Goal: Information Seeking & Learning: Learn about a topic

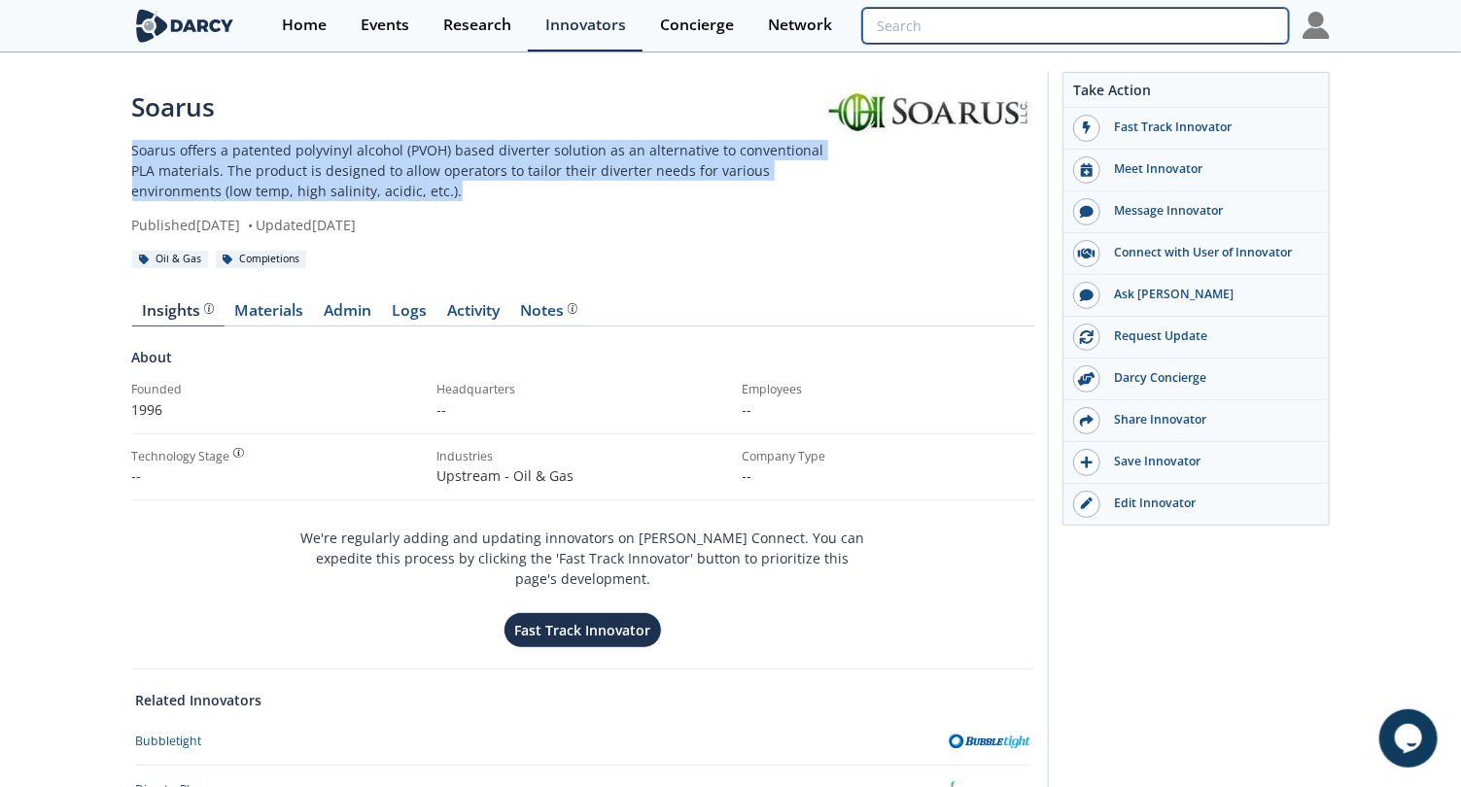
click at [1215, 32] on input "search" at bounding box center [1075, 26] width 426 height 36
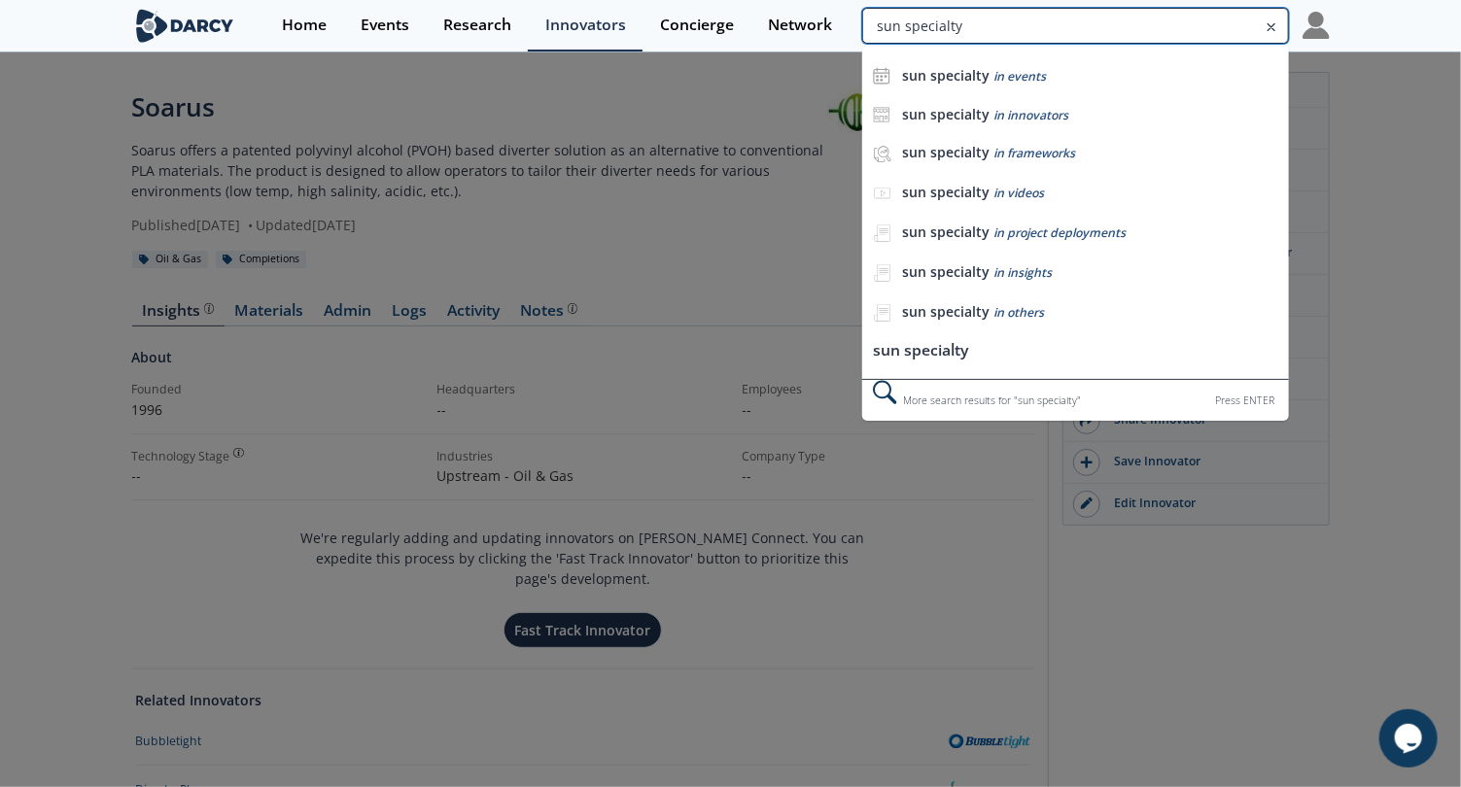
type input "sun specialty"
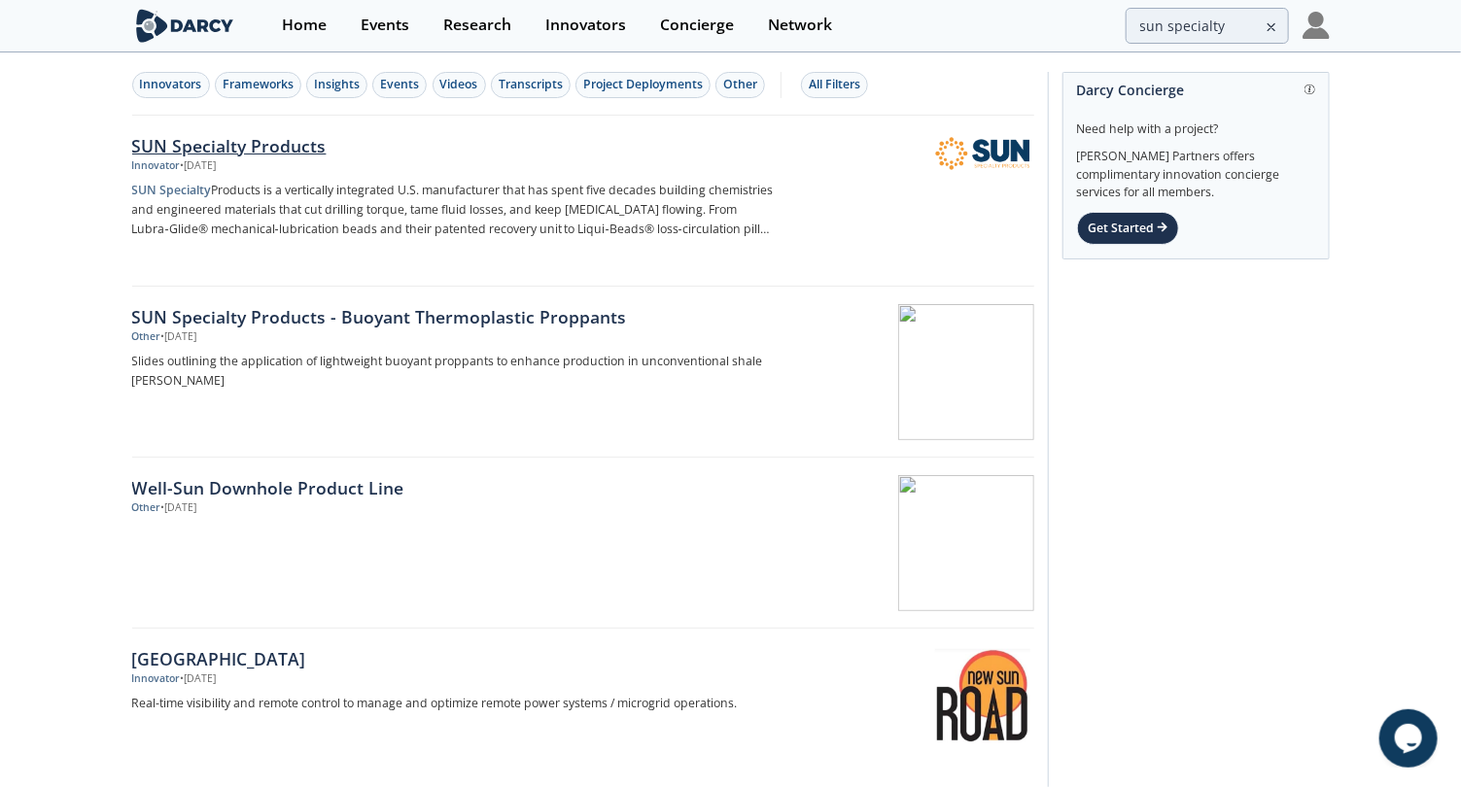
click at [293, 154] on div "SUN Specialty Products" at bounding box center [453, 145] width 643 height 25
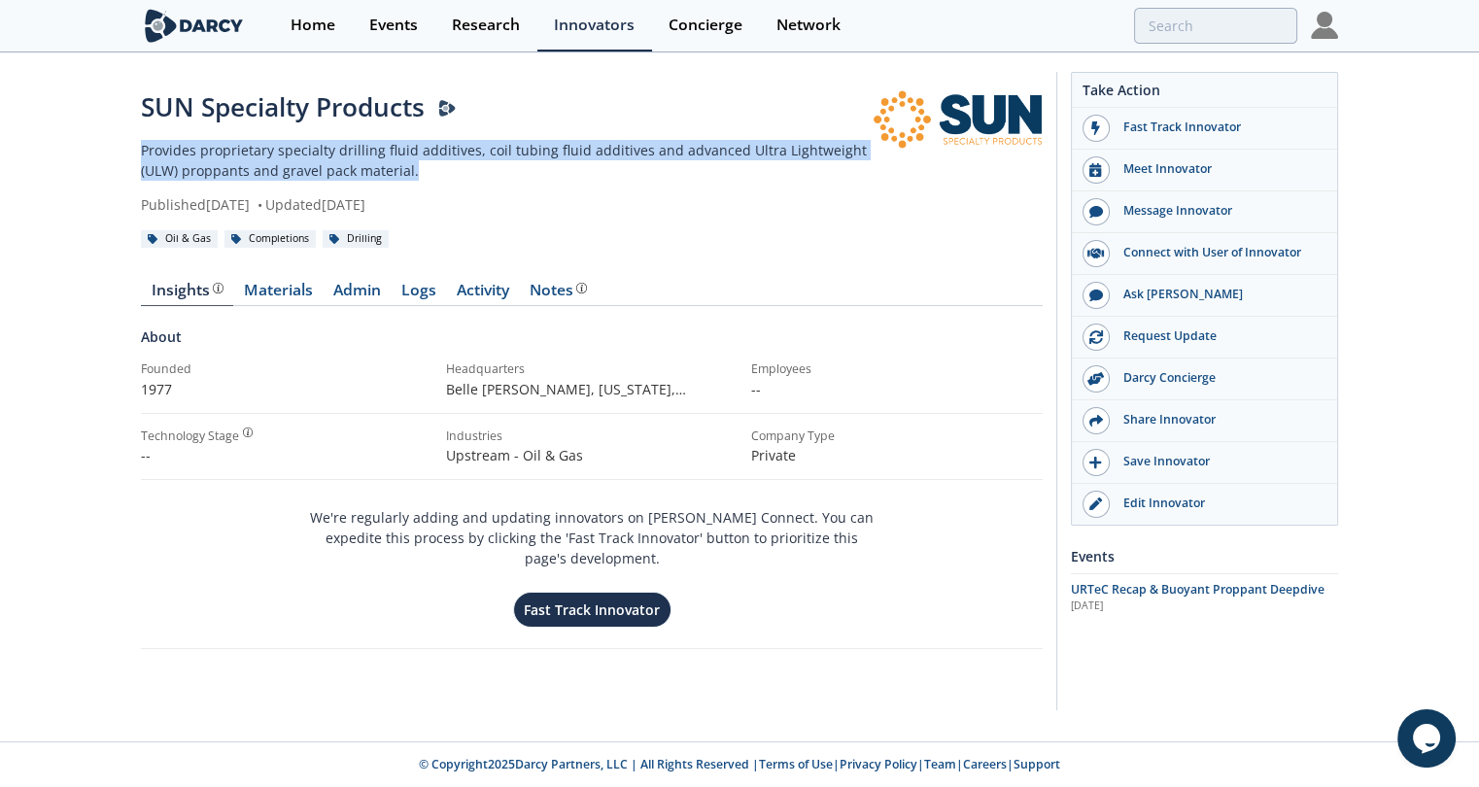
drag, startPoint x: 480, startPoint y: 179, endPoint x: 93, endPoint y: 155, distance: 387.6
click at [93, 155] on div "SUN Specialty Products Provides proprietary specialty drilling fluid additives,…" at bounding box center [739, 395] width 1479 height 683
copy p "Provides proprietary specialty drilling fluid additives, coil tubing fluid addi…"
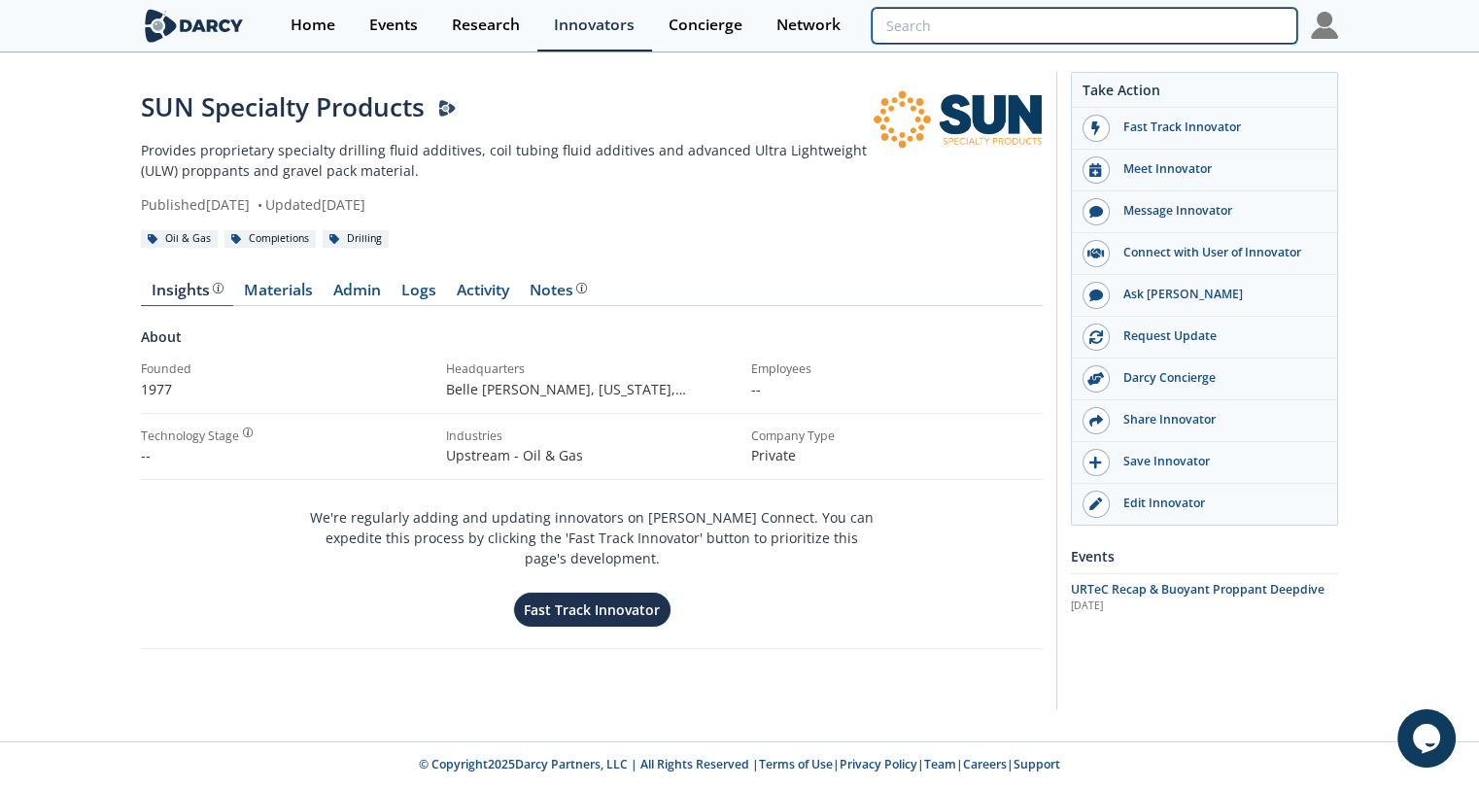
click at [1232, 19] on input "search" at bounding box center [1085, 26] width 426 height 36
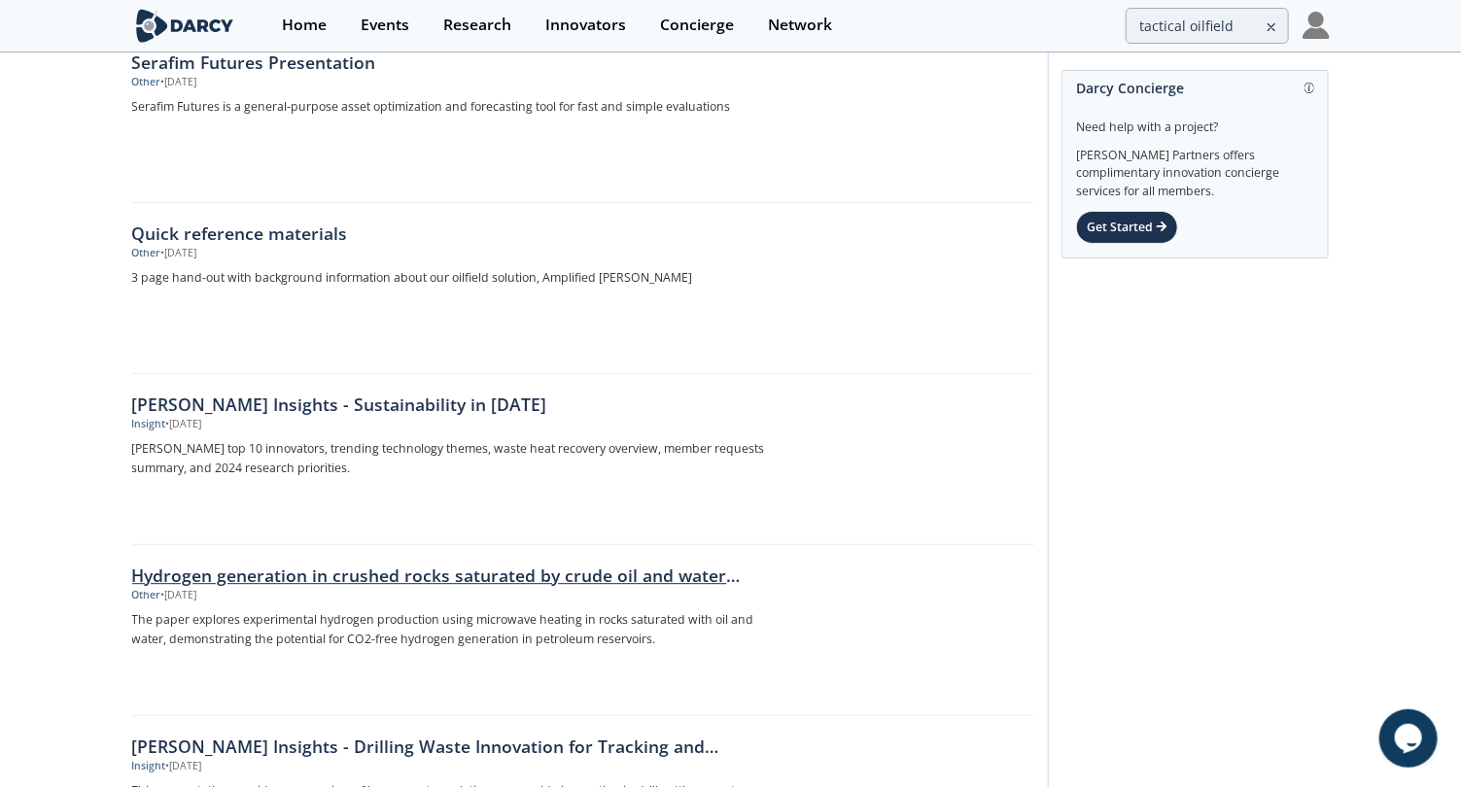
scroll to position [2863, 0]
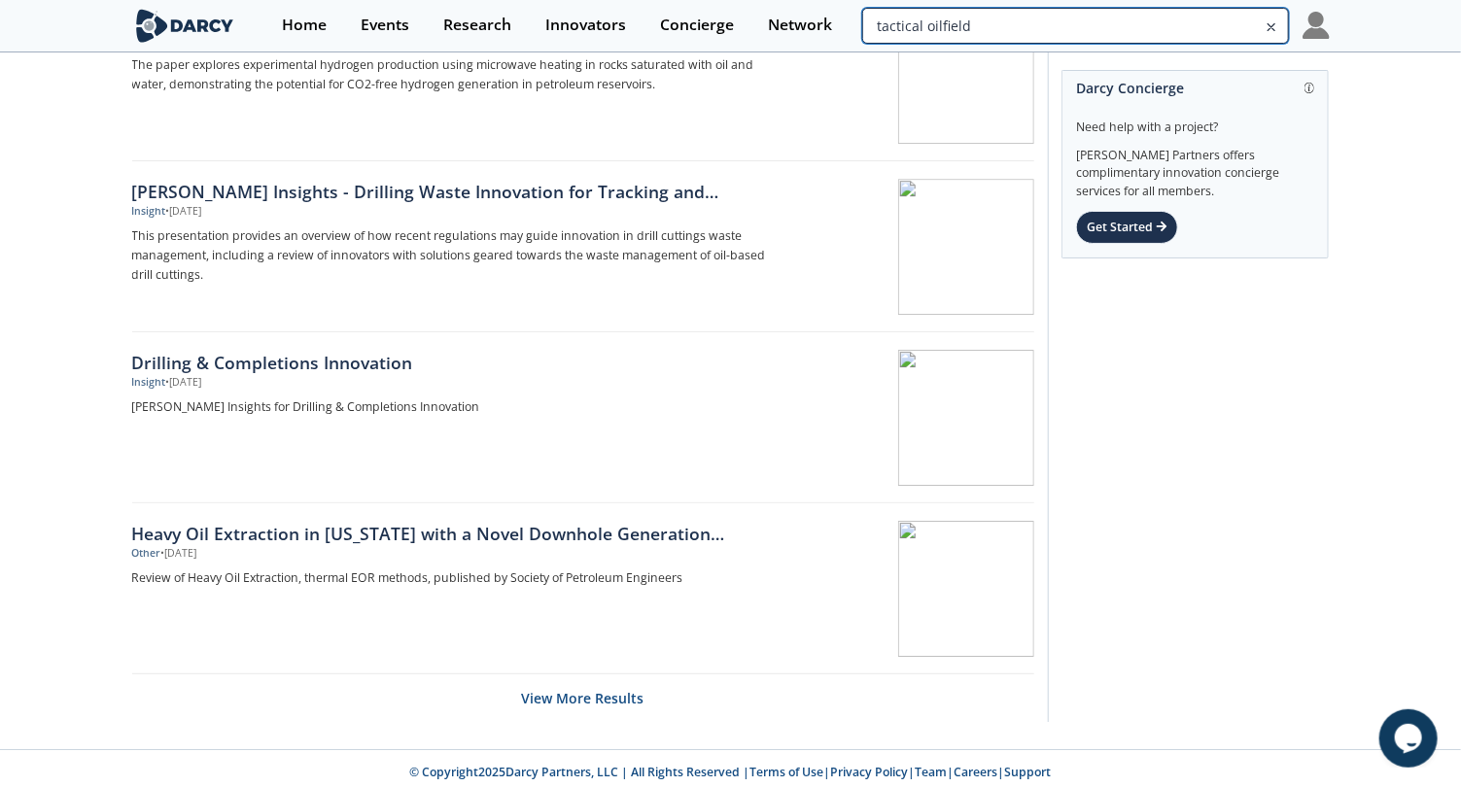
click at [1198, 19] on input "tactical oilfield" at bounding box center [1075, 26] width 426 height 36
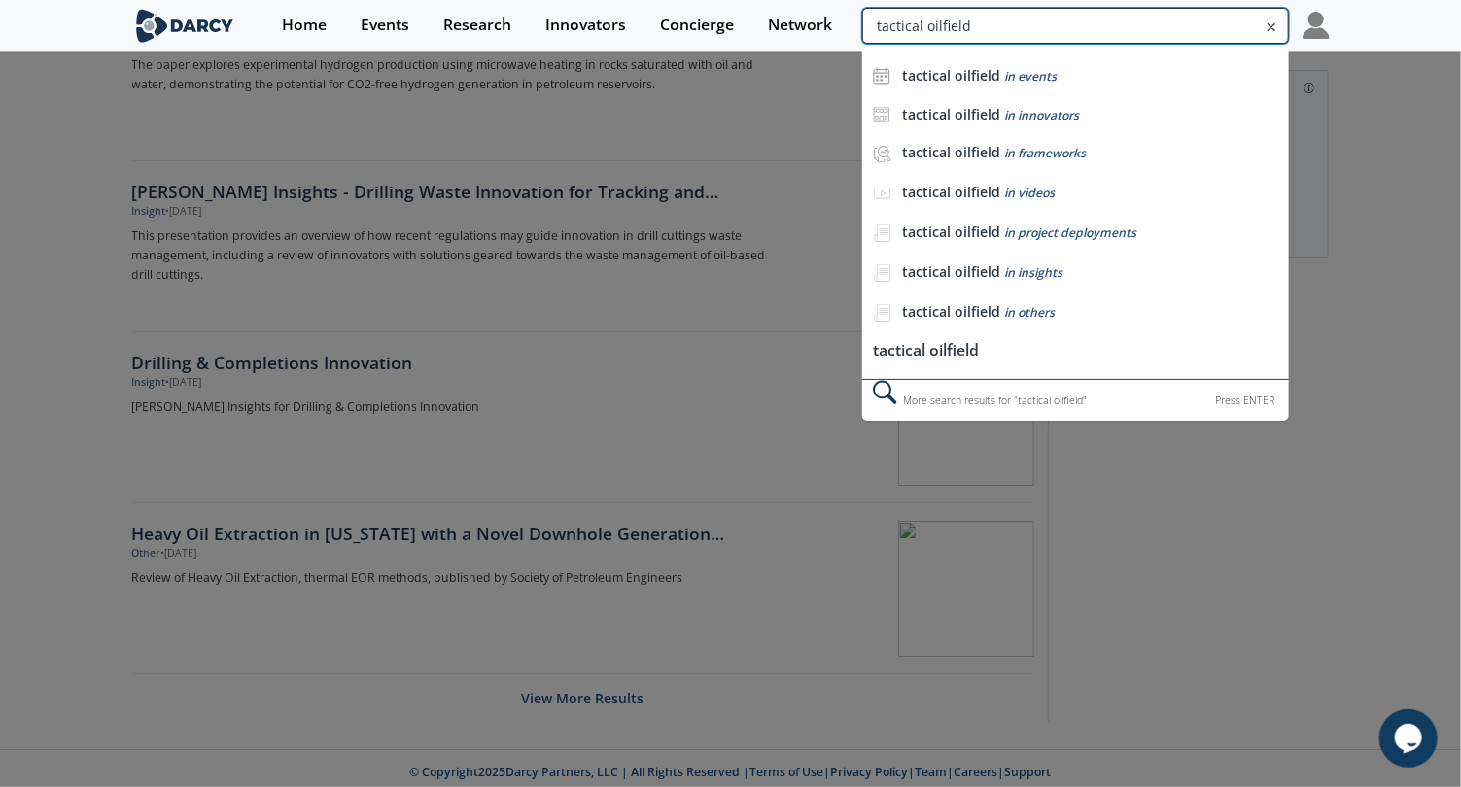
click at [1198, 19] on input "tactical oilfield" at bounding box center [1075, 26] width 426 height 36
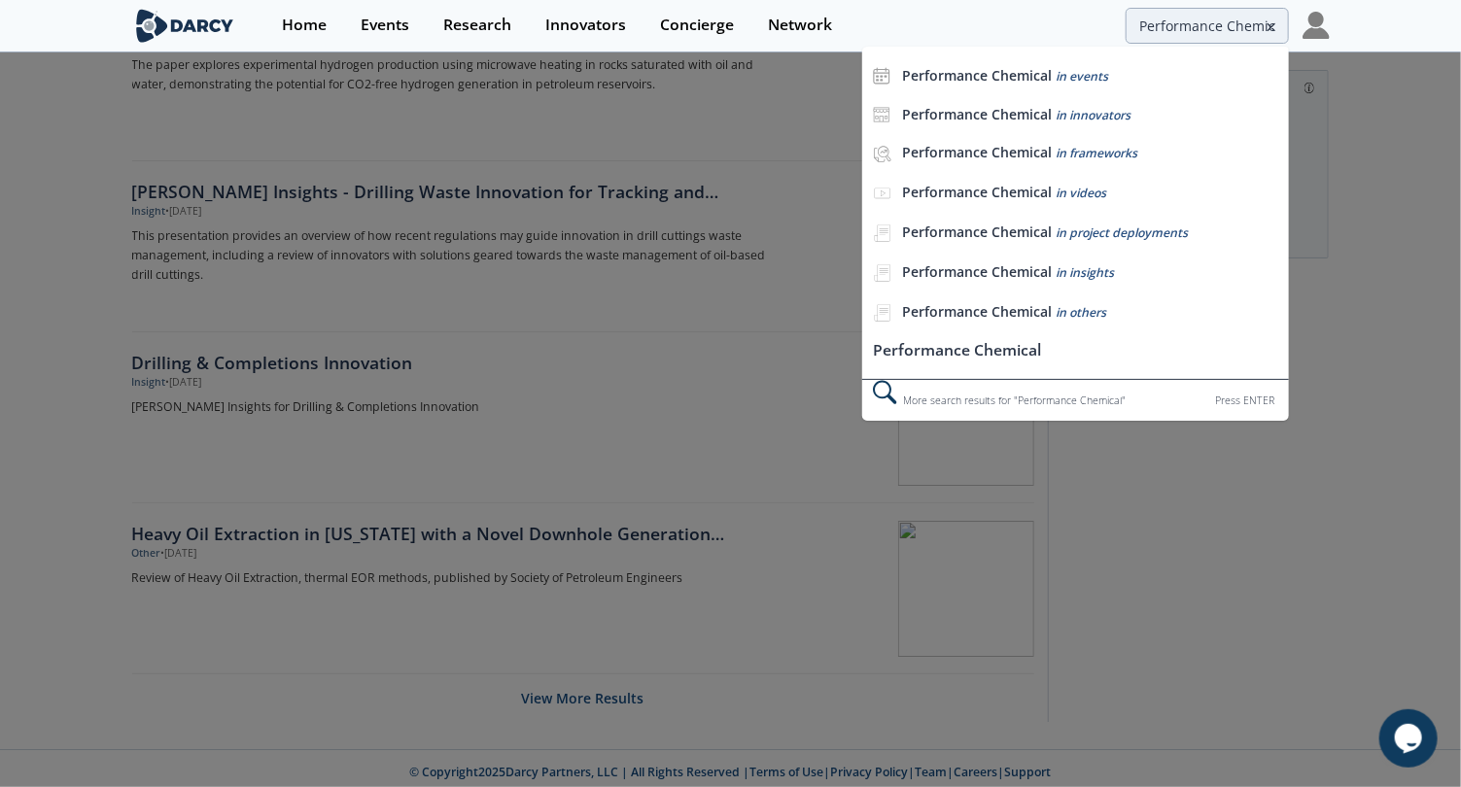
scroll to position [0, 0]
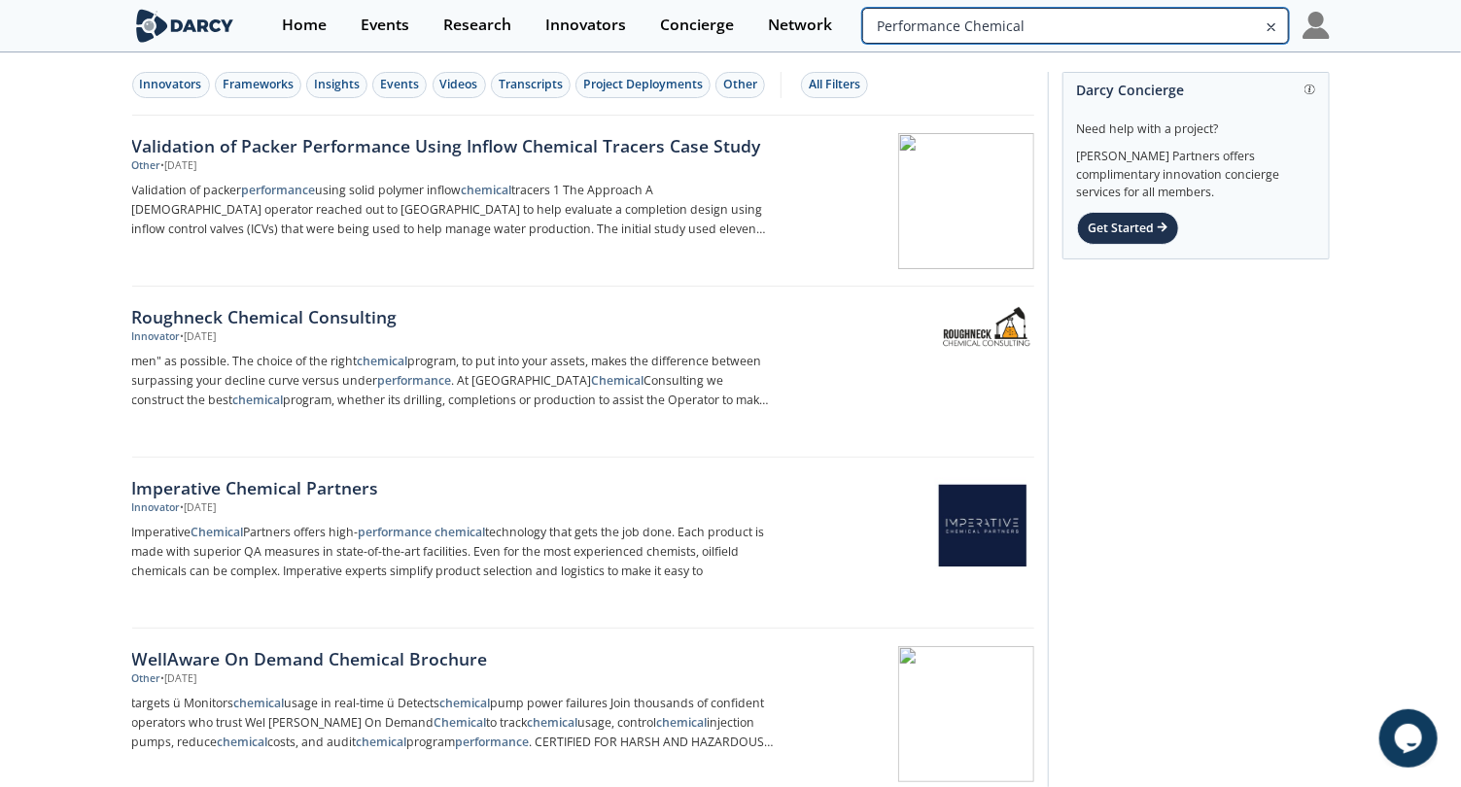
click at [1172, 30] on input "Performance Chemical" at bounding box center [1075, 26] width 426 height 36
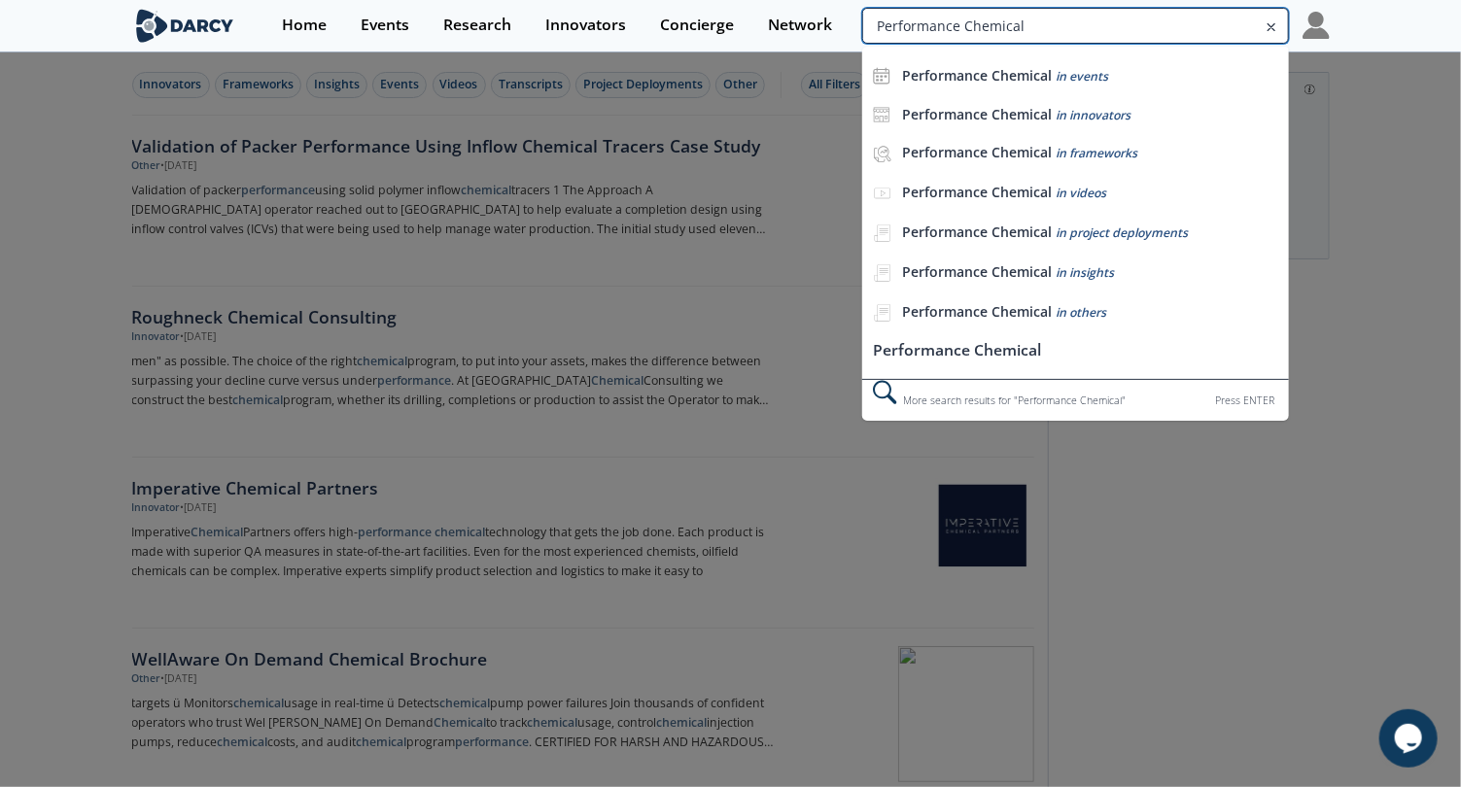
click at [1172, 30] on input "Performance Chemical" at bounding box center [1075, 26] width 426 height 36
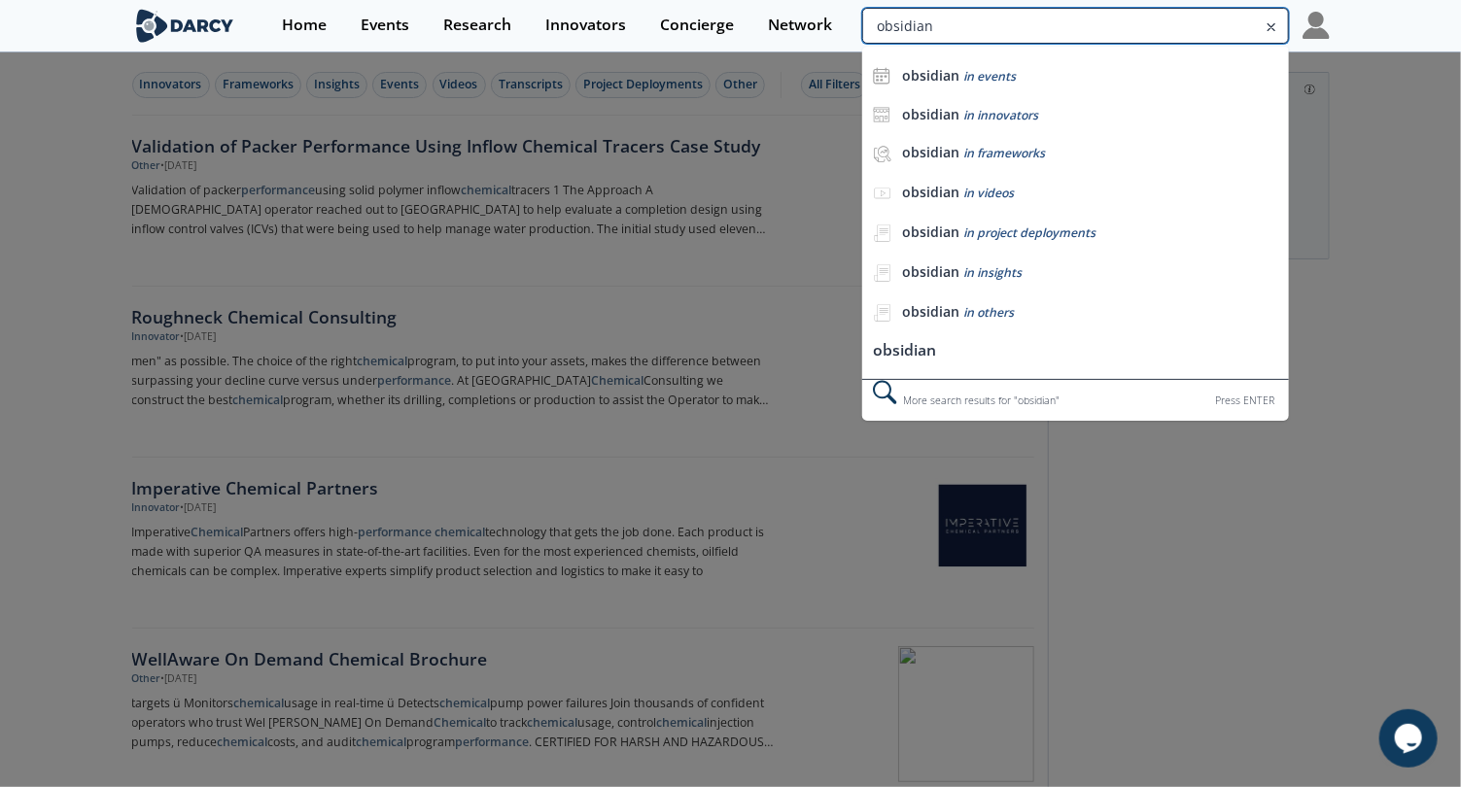
type input "obsidian"
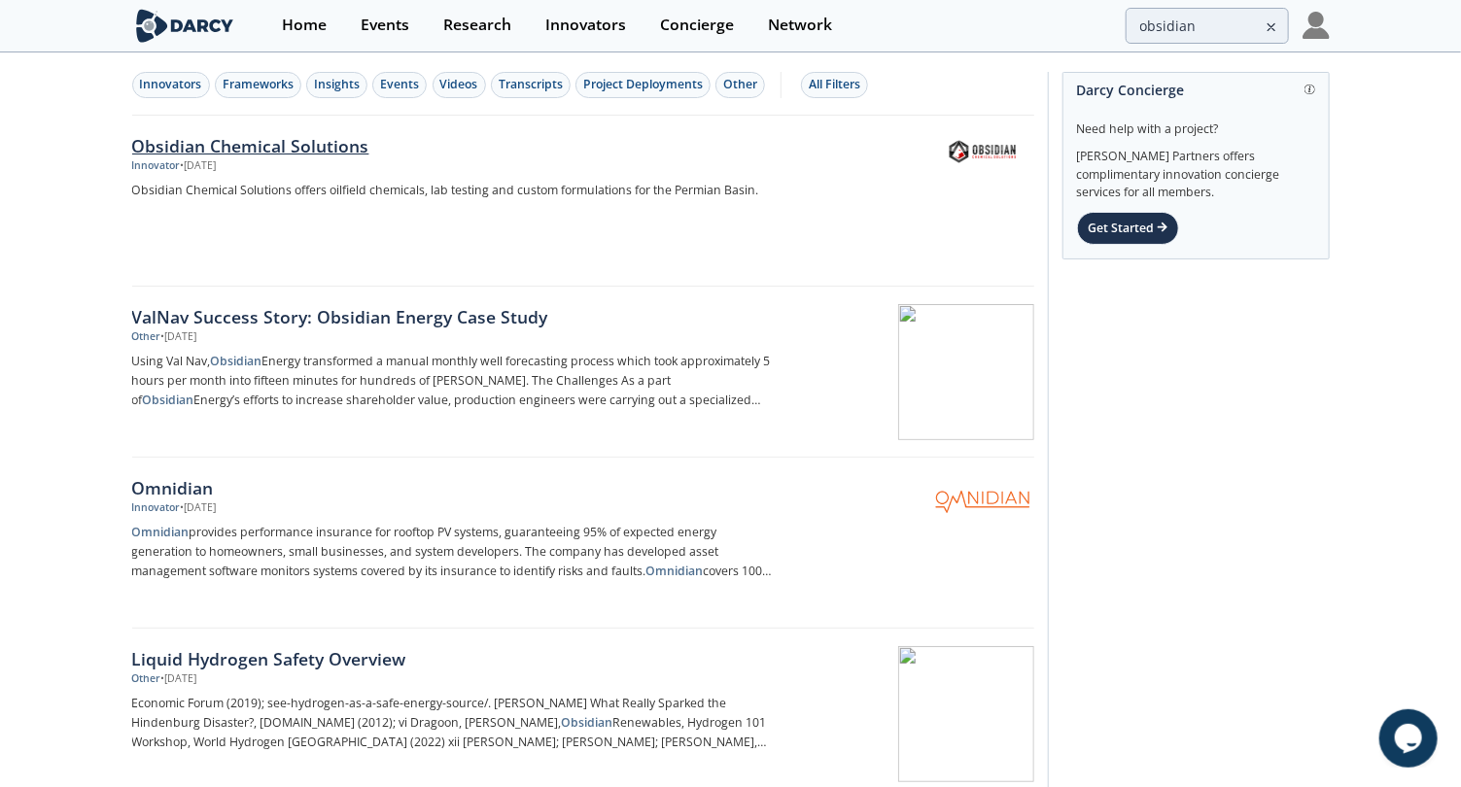
click at [322, 139] on div "Obsidian Chemical Solutions" at bounding box center [453, 145] width 643 height 25
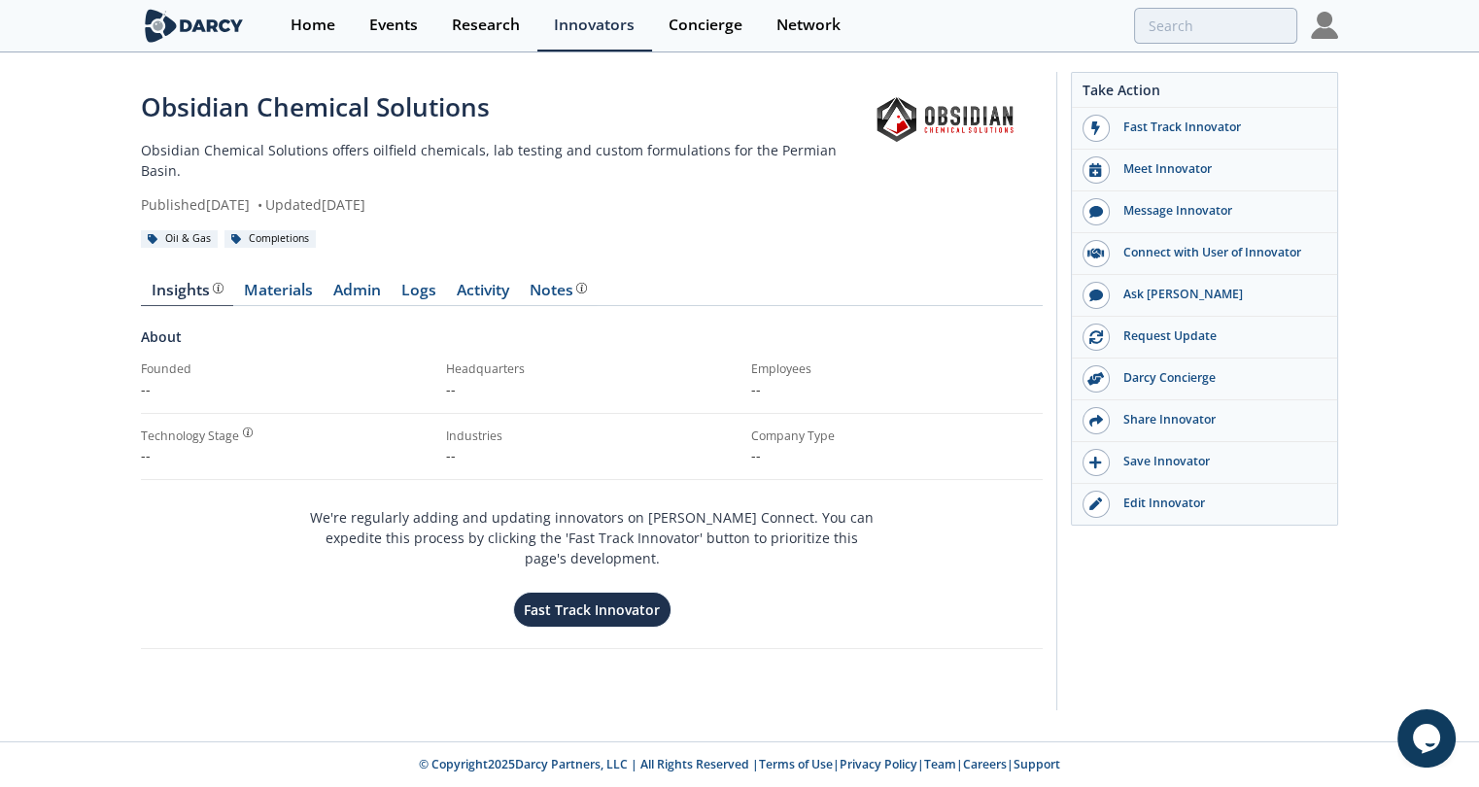
click at [362, 157] on p "Obsidian Chemical Solutions offers oilfield chemicals, lab testing and custom f…" at bounding box center [494, 160] width 707 height 41
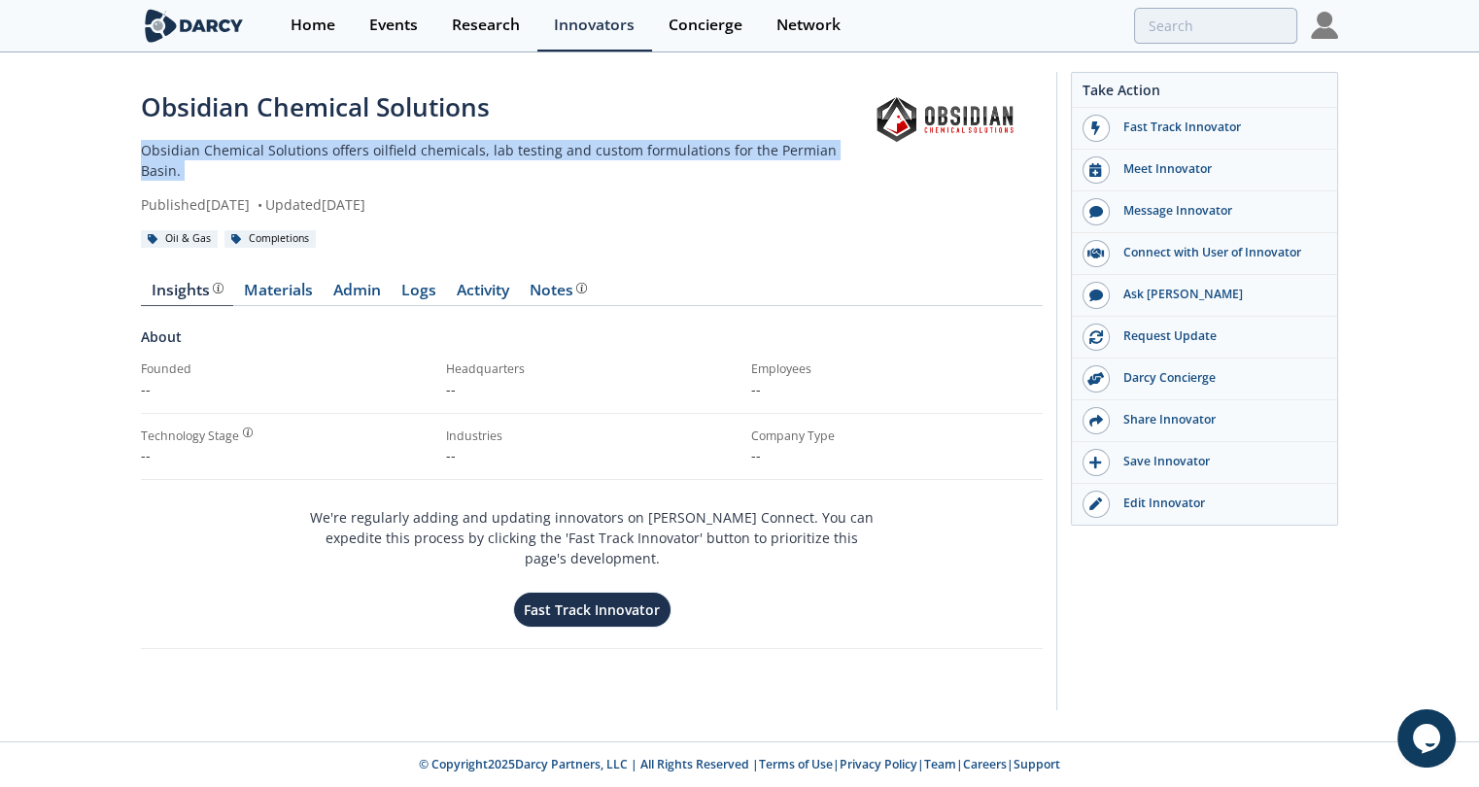
click at [362, 157] on p "Obsidian Chemical Solutions offers oilfield chemicals, lab testing and custom f…" at bounding box center [494, 160] width 707 height 41
copy div "Obsidian Chemical Solutions offers oilfield chemicals, lab testing and custom f…"
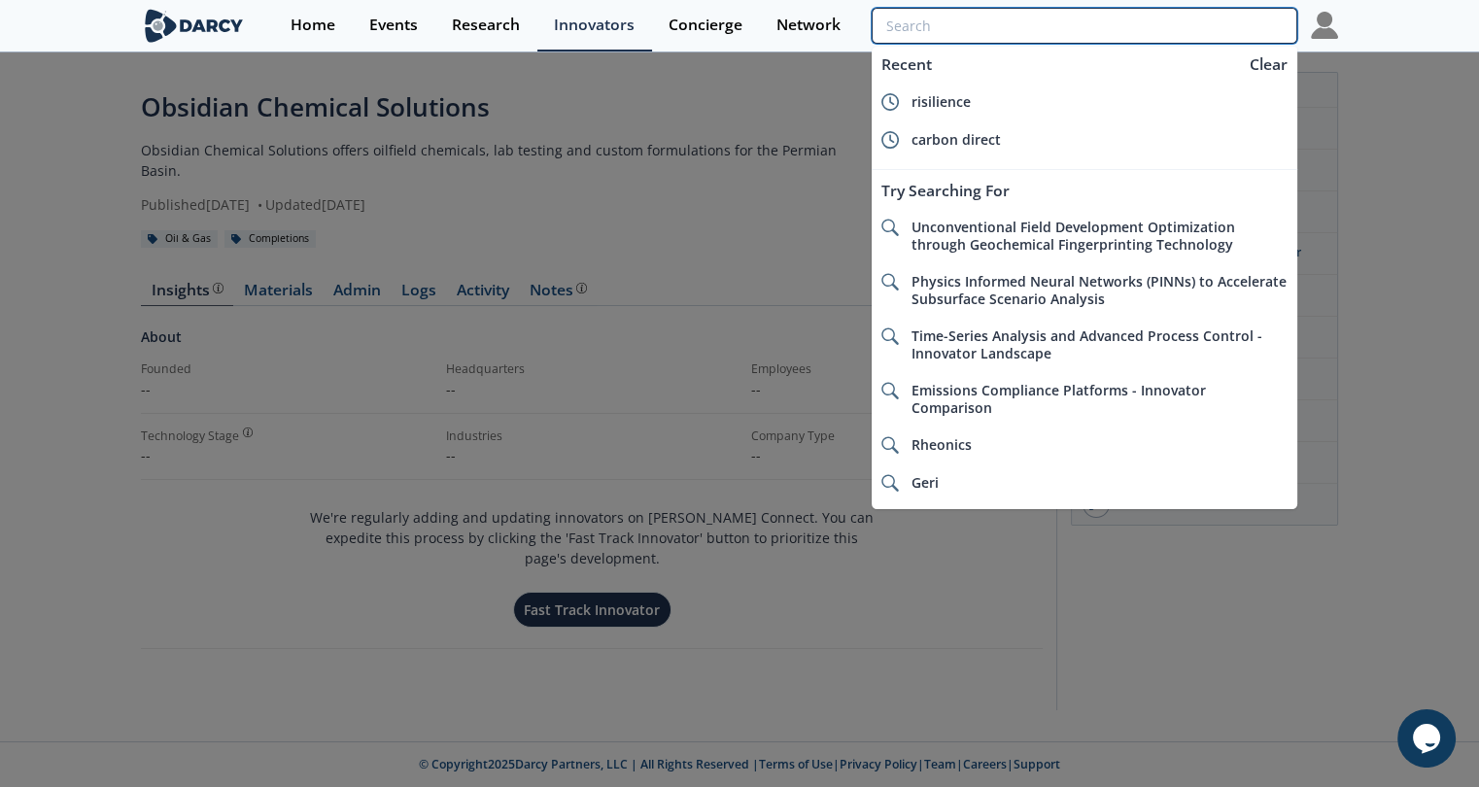
drag, startPoint x: 1224, startPoint y: 9, endPoint x: 1244, endPoint y: 9, distance: 20.4
click at [1230, 9] on input "search" at bounding box center [1085, 26] width 426 height 36
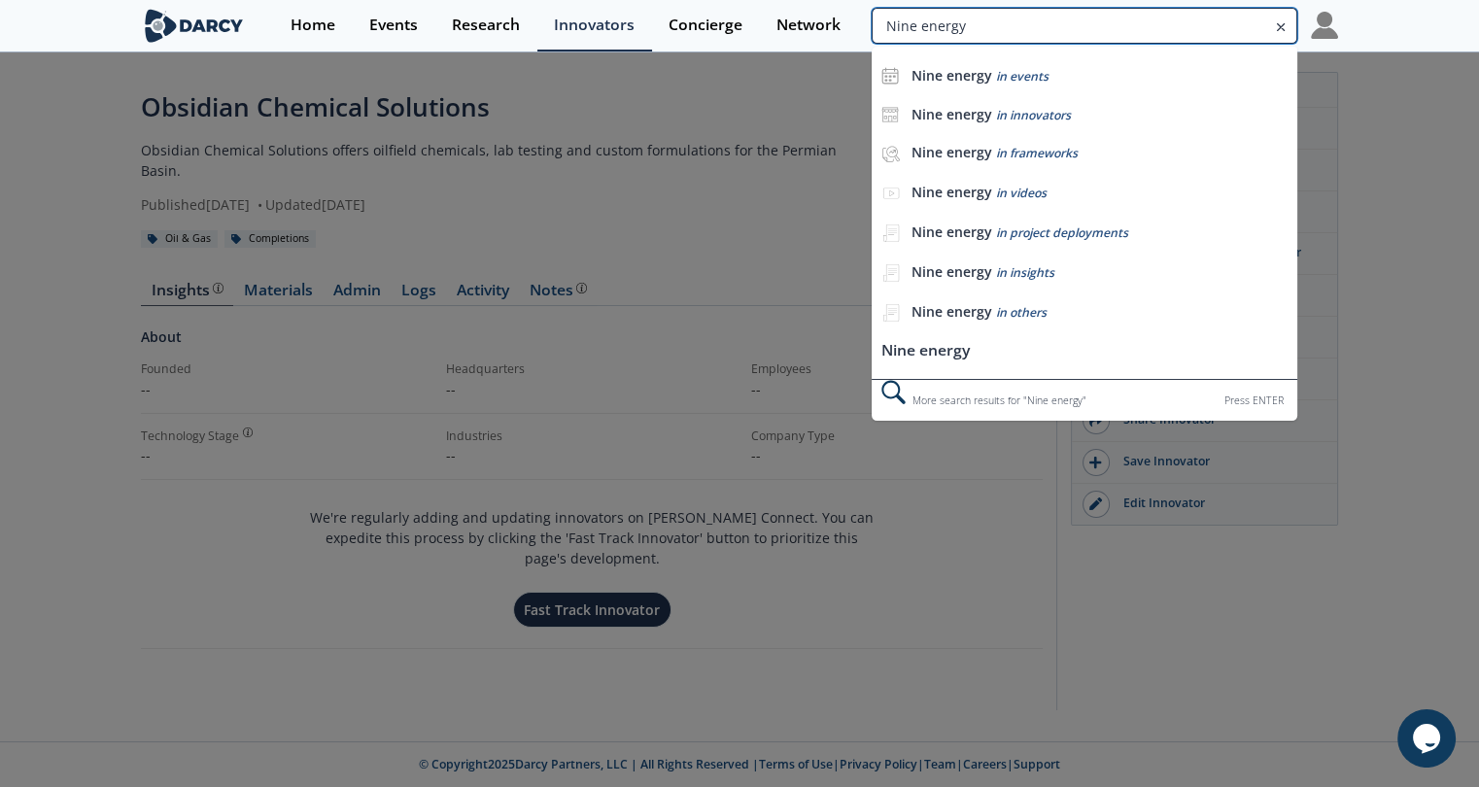
type input "Nine energy"
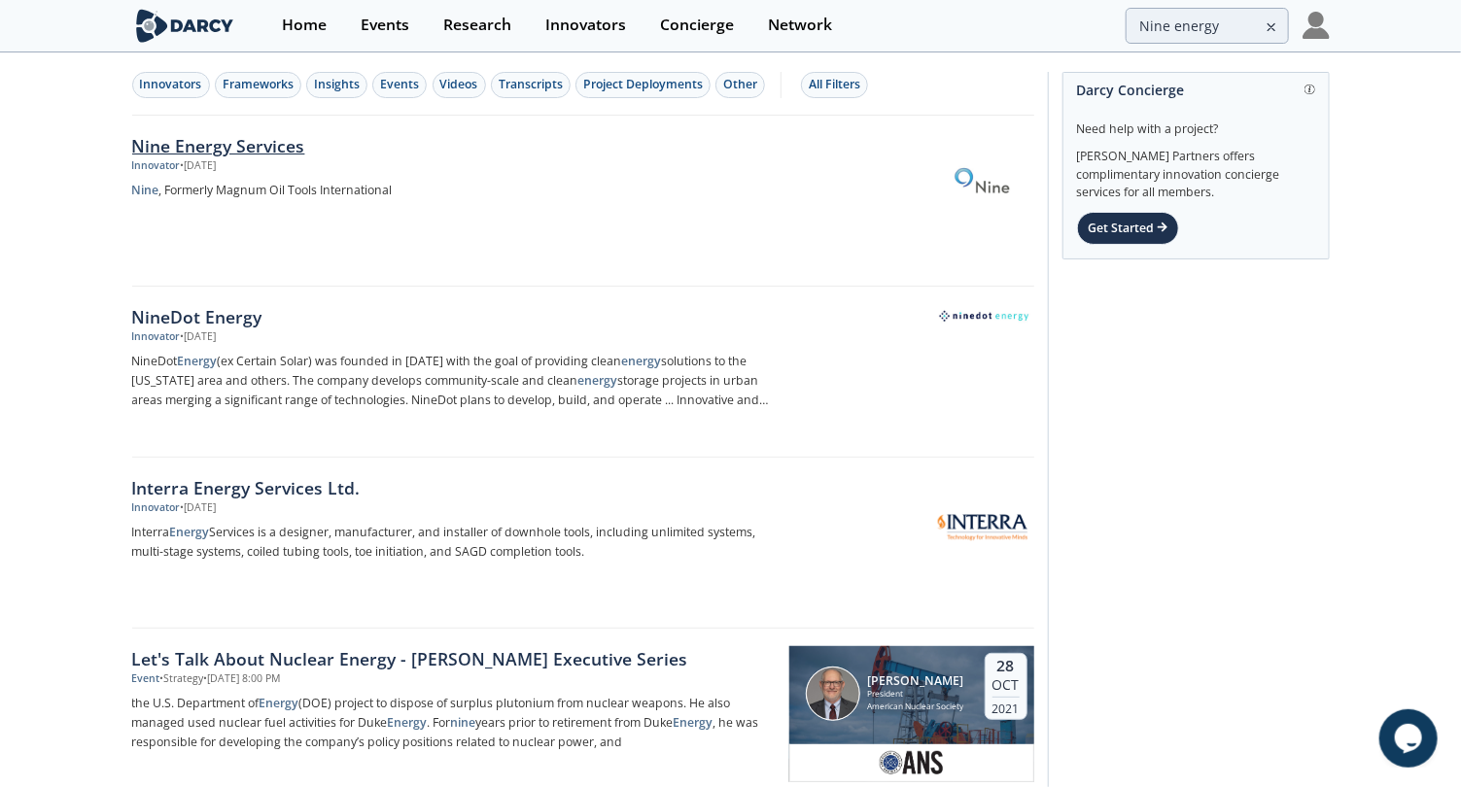
click at [253, 130] on link "Nine Energy Services Innovator • [DATE] Nine , Formerly Magnum Oil Tools Intern…" at bounding box center [583, 201] width 902 height 171
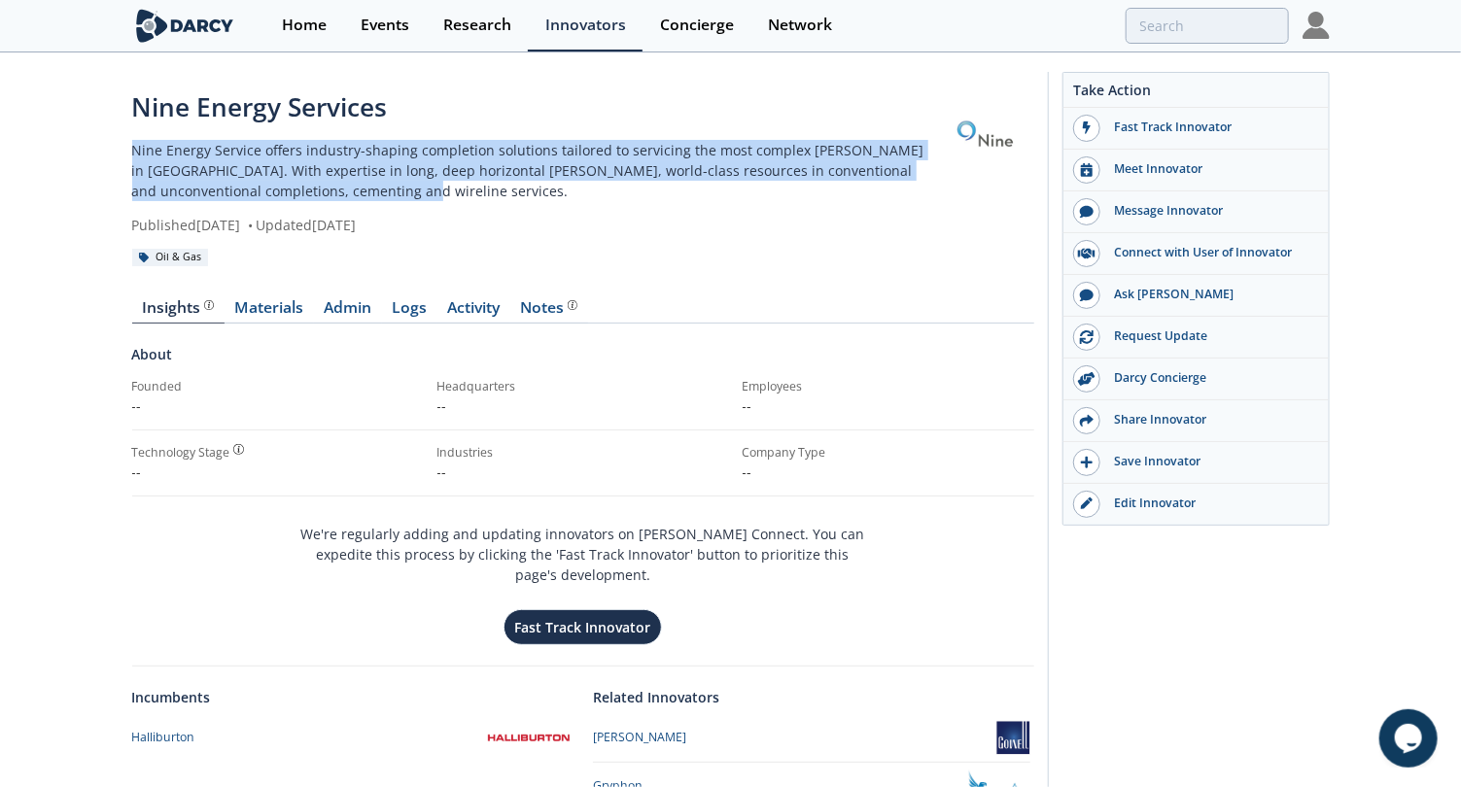
drag, startPoint x: 353, startPoint y: 189, endPoint x: 132, endPoint y: 151, distance: 223.9
click at [132, 151] on p "Nine Energy Service offers industry-shaping completion solutions tailored to se…" at bounding box center [534, 170] width 805 height 61
copy p "Nine Energy Service offers industry-shaping completion solutions tailored to se…"
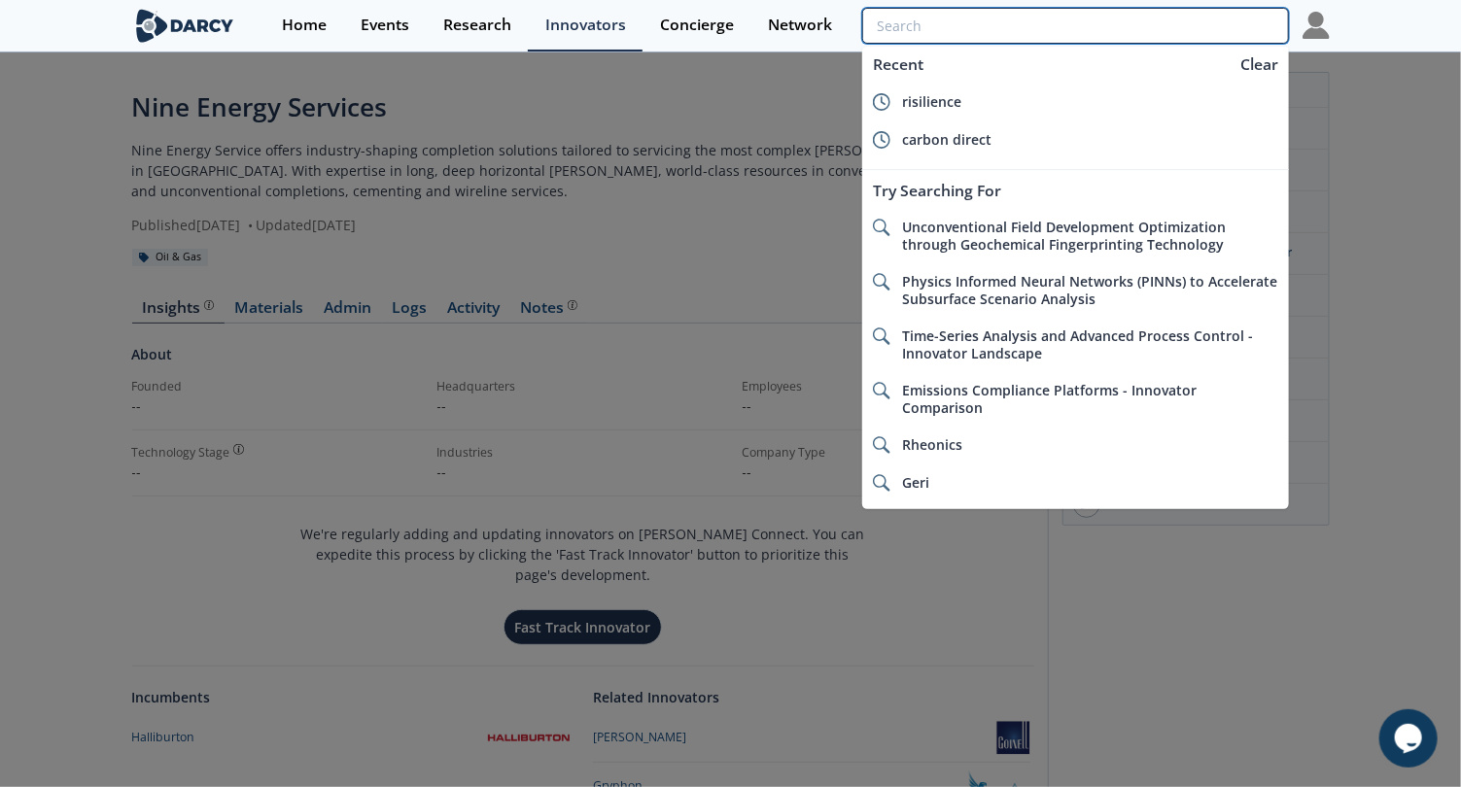
drag, startPoint x: 1222, startPoint y: 19, endPoint x: 1236, endPoint y: 13, distance: 16.1
click at [1222, 19] on input "search" at bounding box center [1075, 26] width 426 height 36
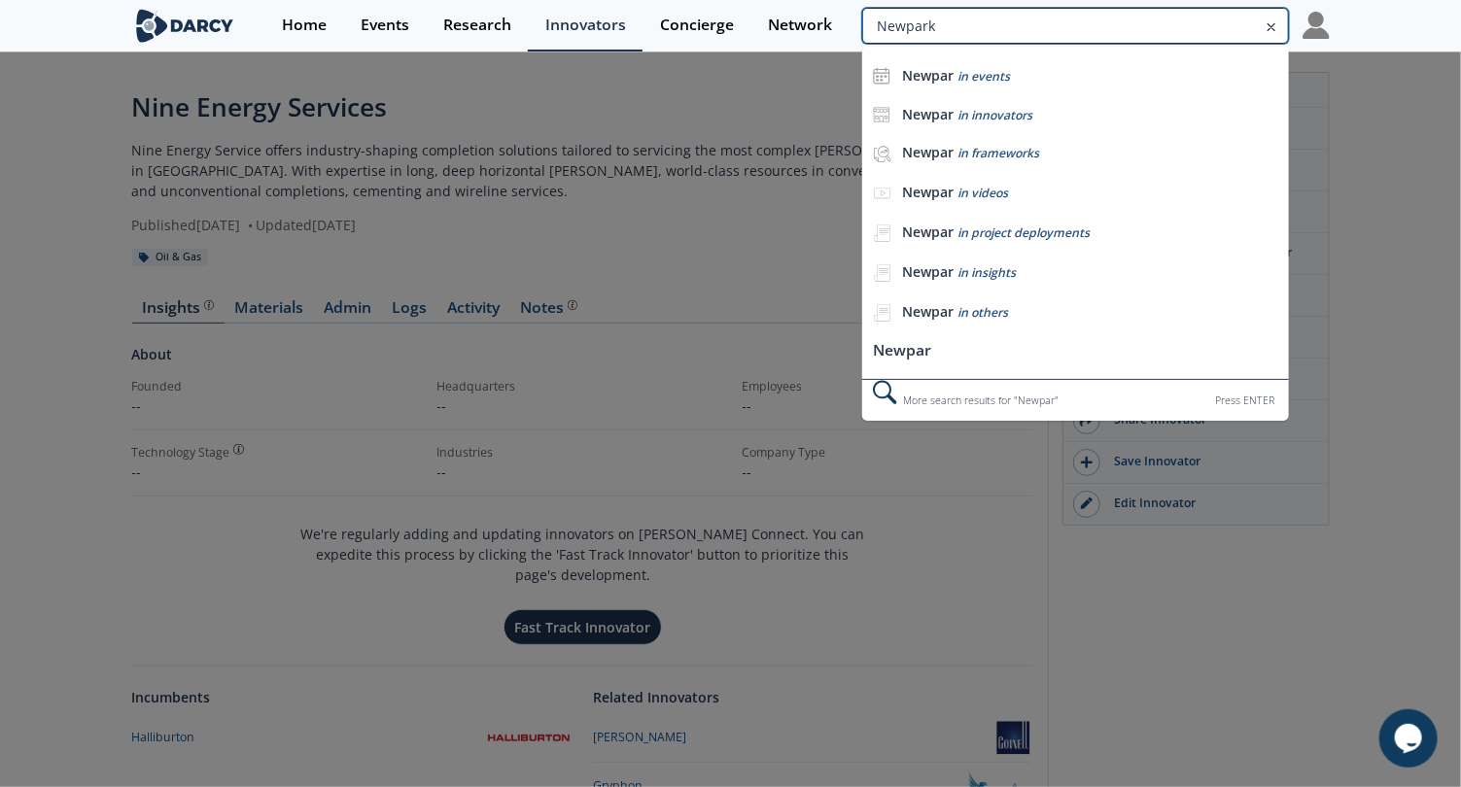
type input "Newpark"
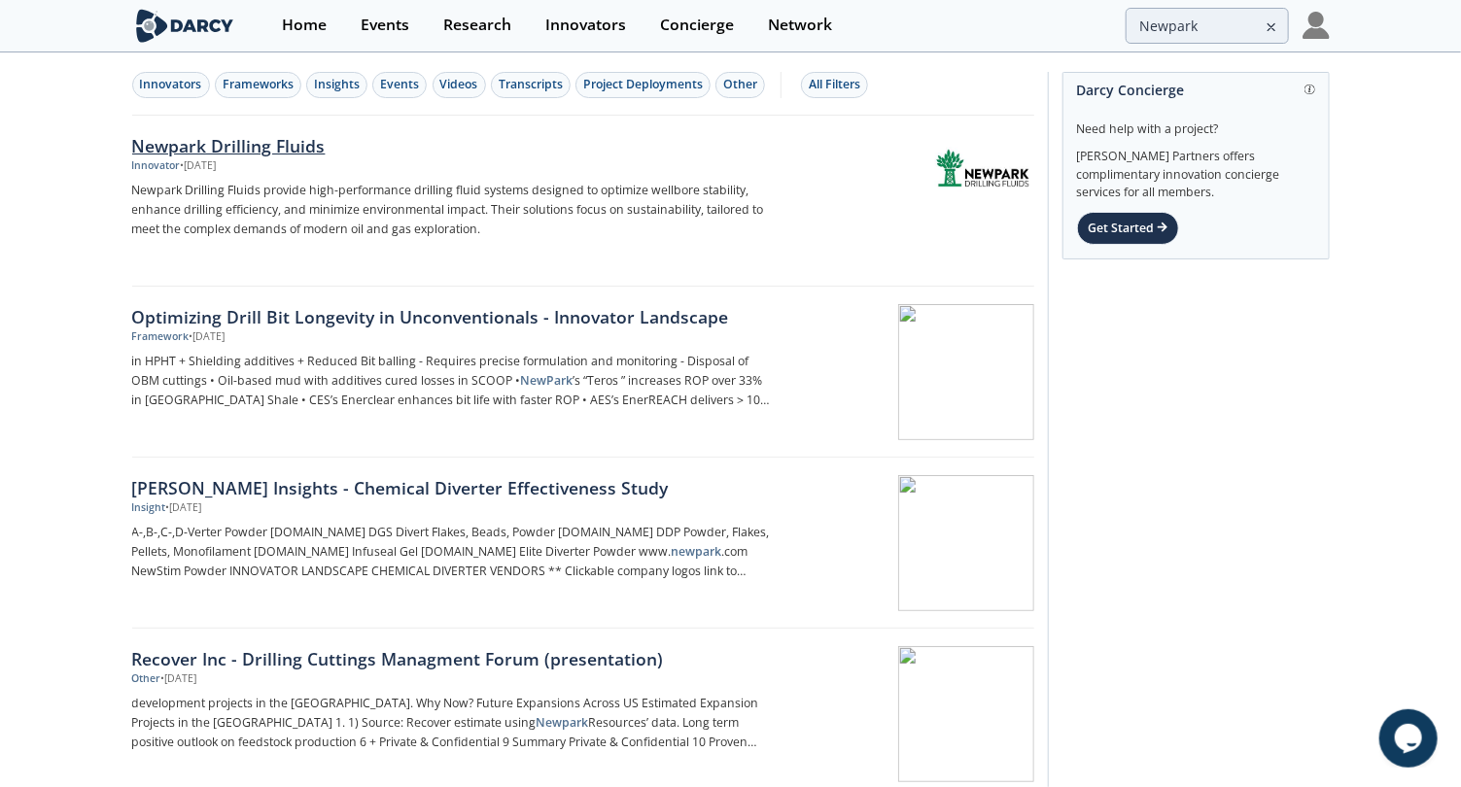
click at [271, 144] on div "Newpark Drilling Fluids" at bounding box center [453, 145] width 643 height 25
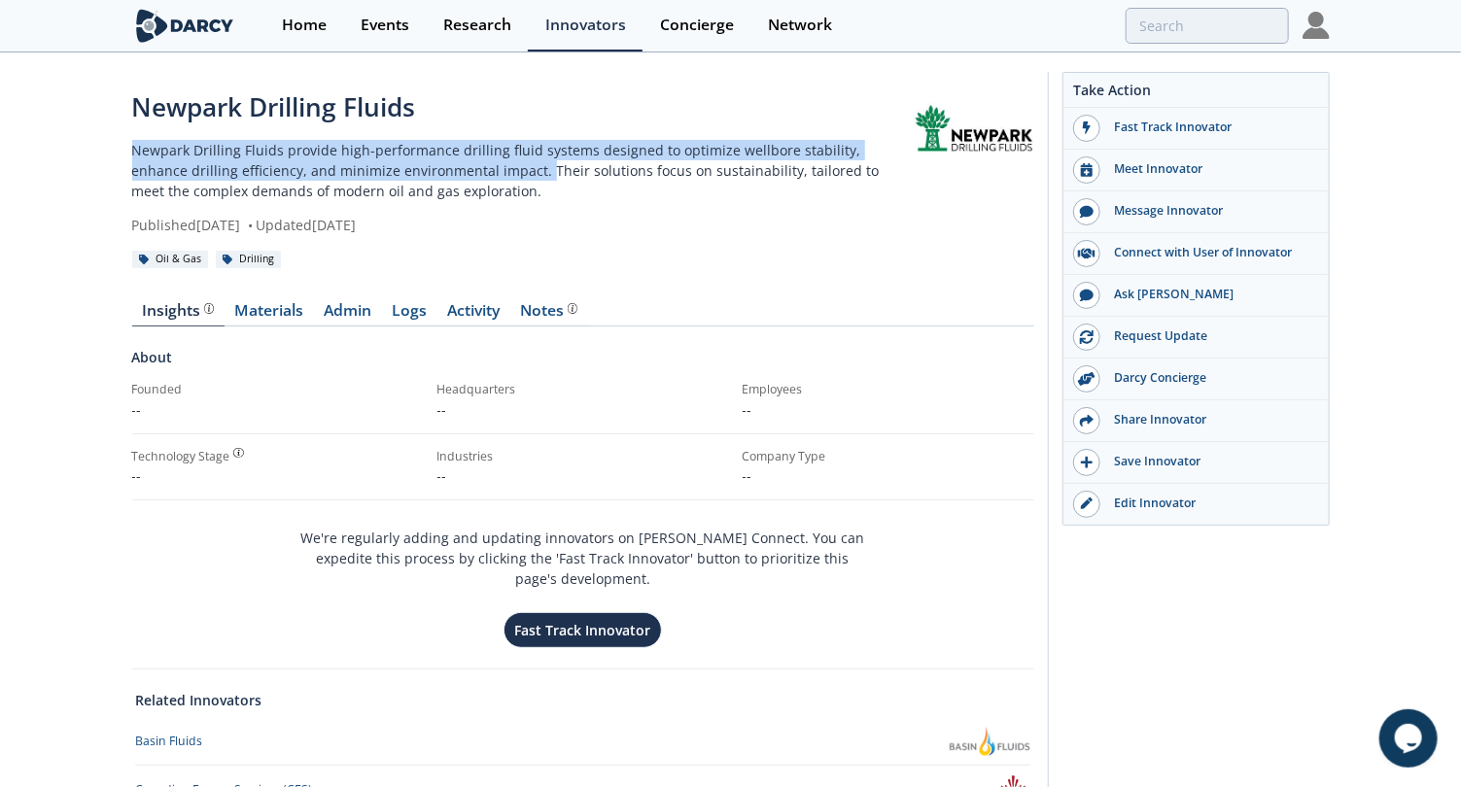
drag, startPoint x: 483, startPoint y: 180, endPoint x: 48, endPoint y: 150, distance: 436.5
click at [48, 150] on div "Newpark Drilling Fluids Newpark Drilling Fluids provide high-performance drilli…" at bounding box center [730, 497] width 1461 height 886
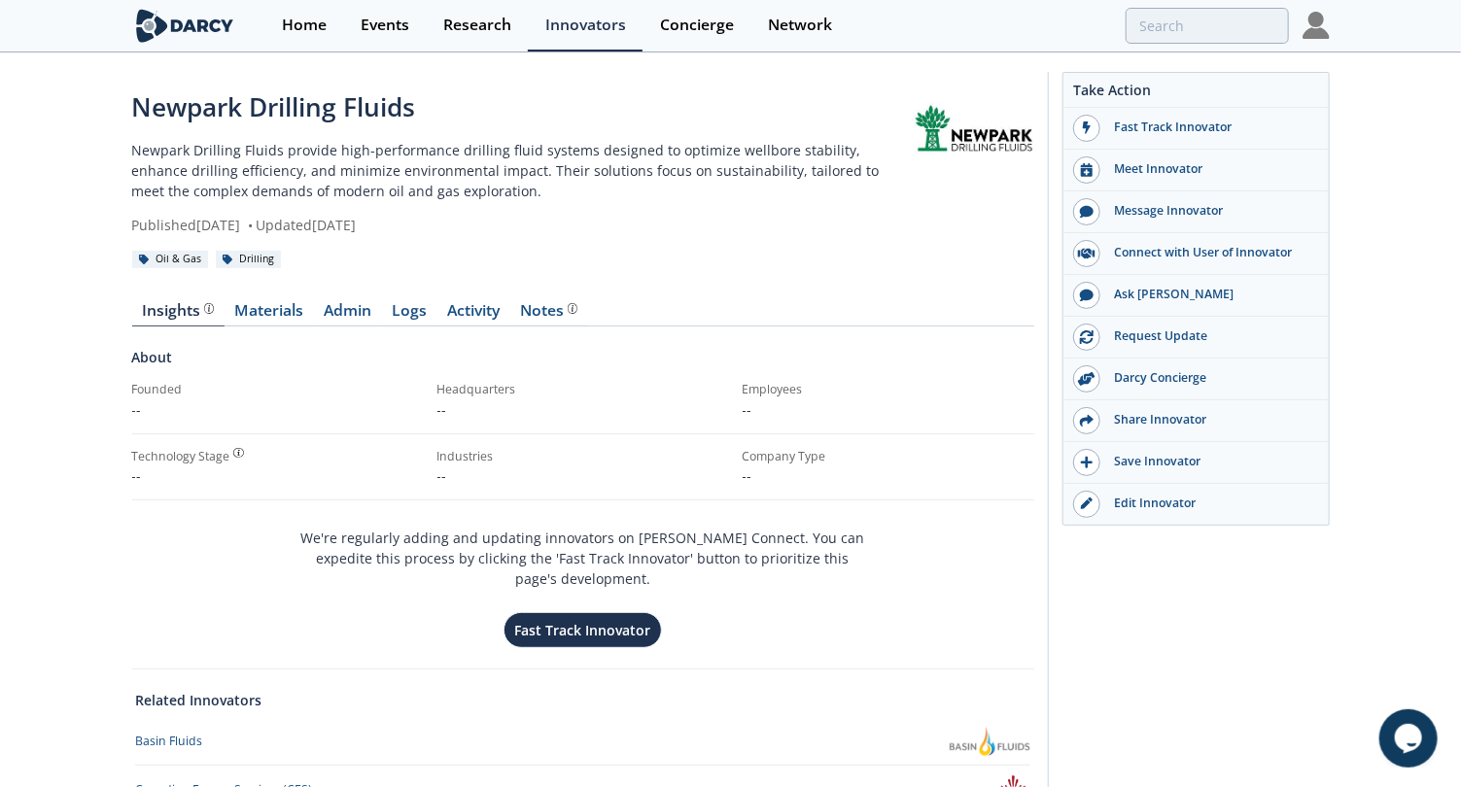
drag, startPoint x: 48, startPoint y: 150, endPoint x: 436, endPoint y: 216, distance: 394.4
click at [436, 216] on div "Published [DATE] • Updated [DATE]" at bounding box center [523, 225] width 782 height 20
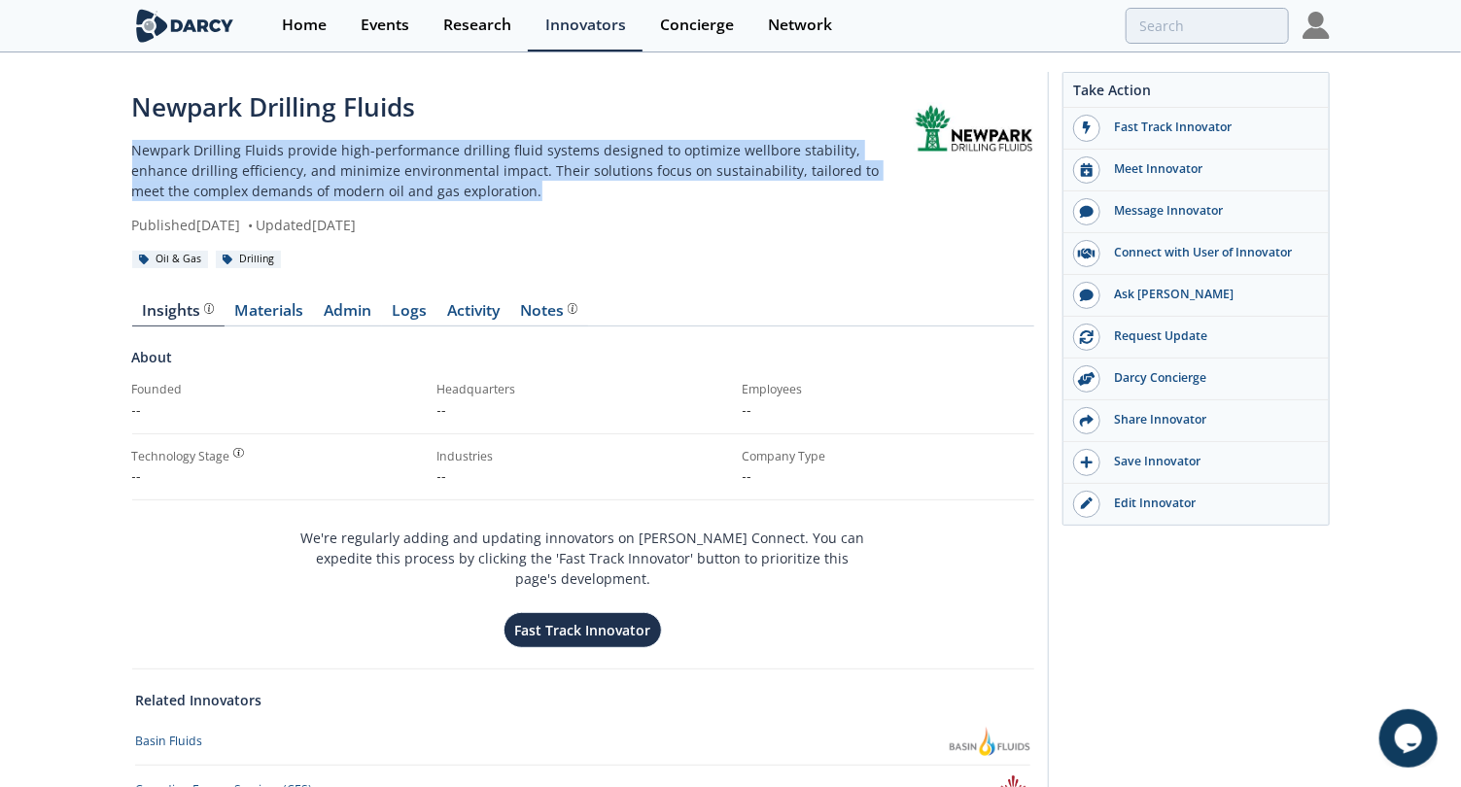
drag, startPoint x: 427, startPoint y: 191, endPoint x: 122, endPoint y: 154, distance: 306.5
click at [122, 154] on div "Newpark Drilling Fluids Newpark Drilling Fluids provide high-performance drilli…" at bounding box center [730, 497] width 1461 height 886
copy p "Newpark Drilling Fluids provide high-performance drilling fluid systems designe…"
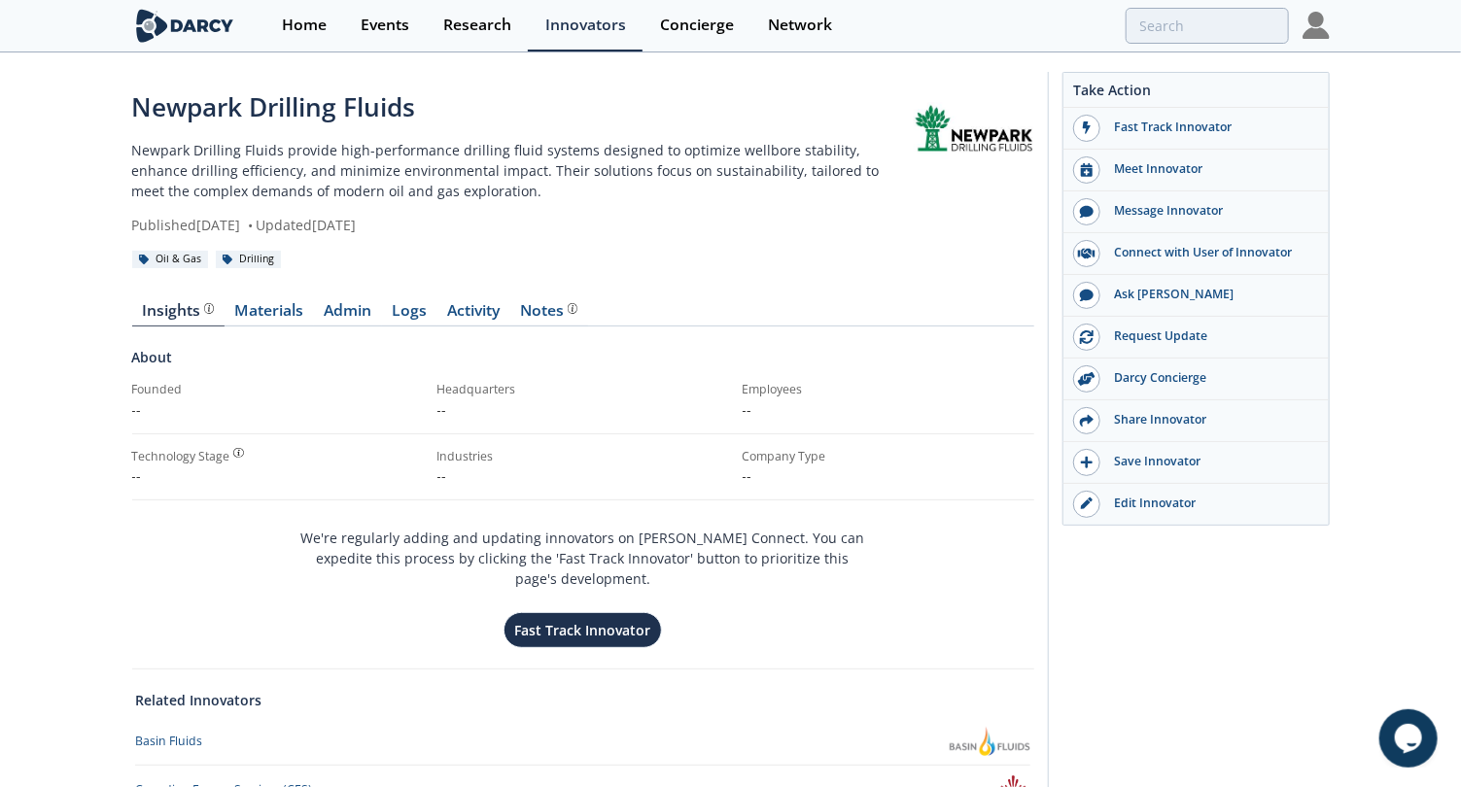
click at [1243, 8] on div at bounding box center [1075, 26] width 426 height 36
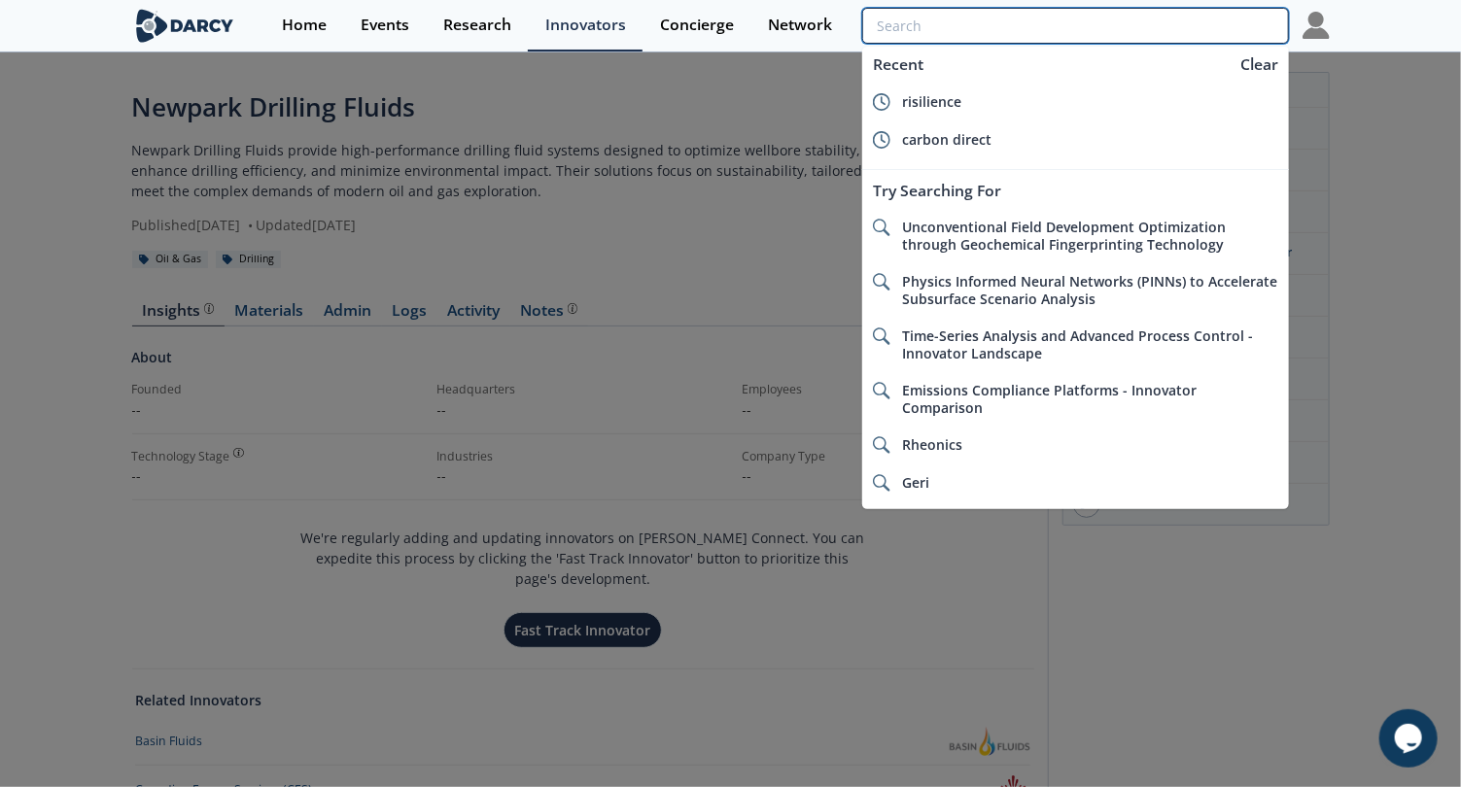
click at [1221, 16] on input "search" at bounding box center [1075, 26] width 426 height 36
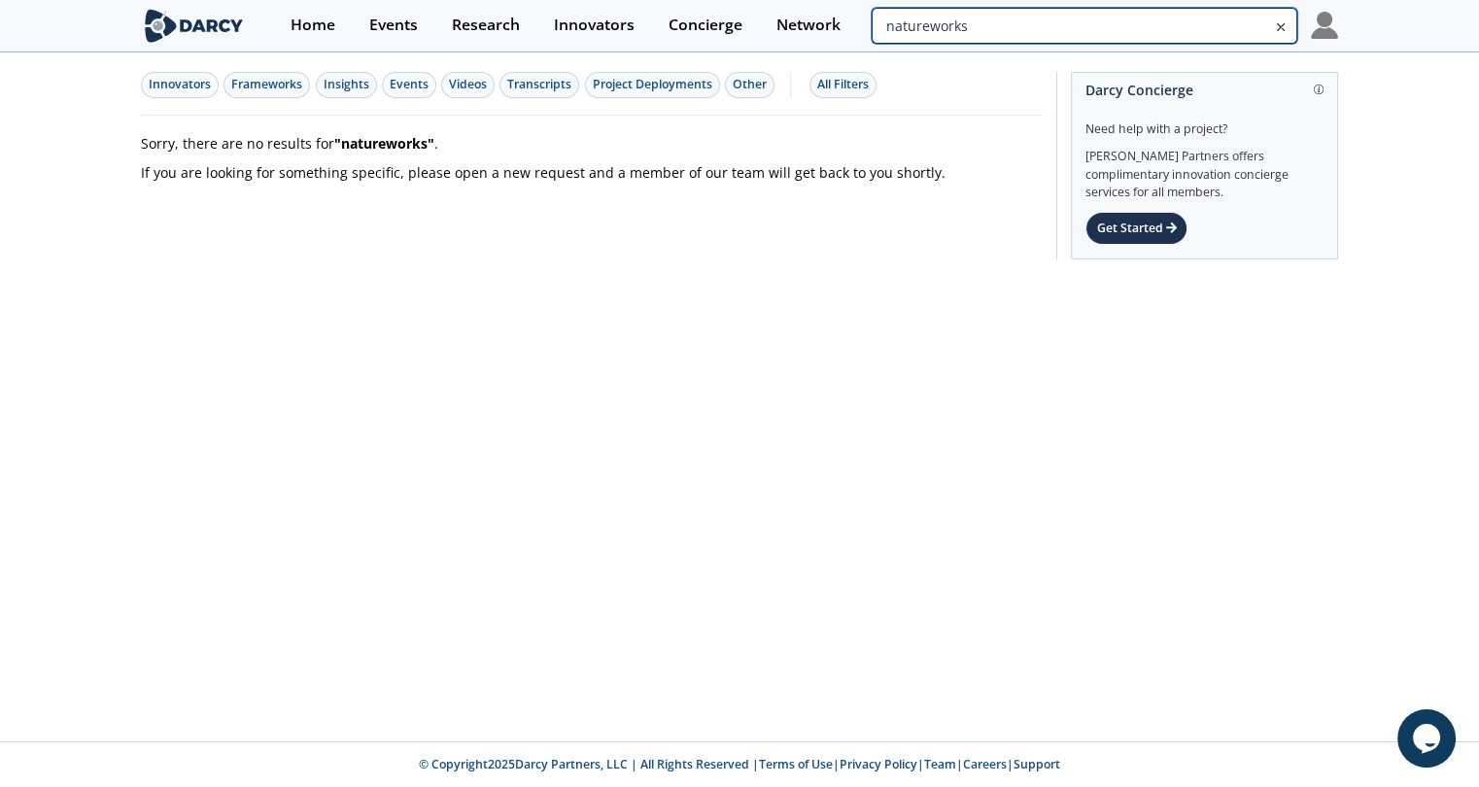
click at [1189, 25] on input "natureworks" at bounding box center [1085, 26] width 426 height 36
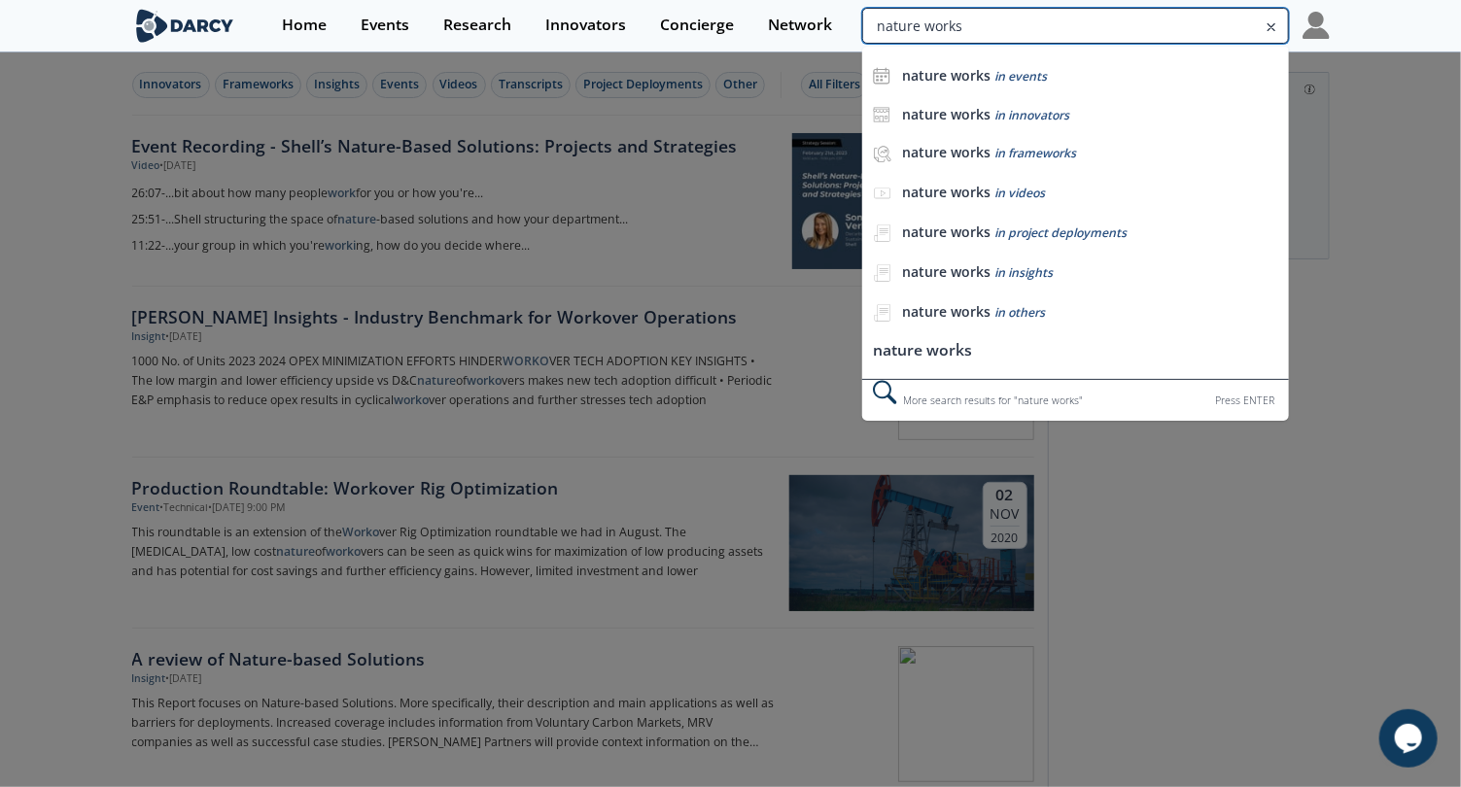
click at [1187, 27] on input "nature works" at bounding box center [1075, 26] width 426 height 36
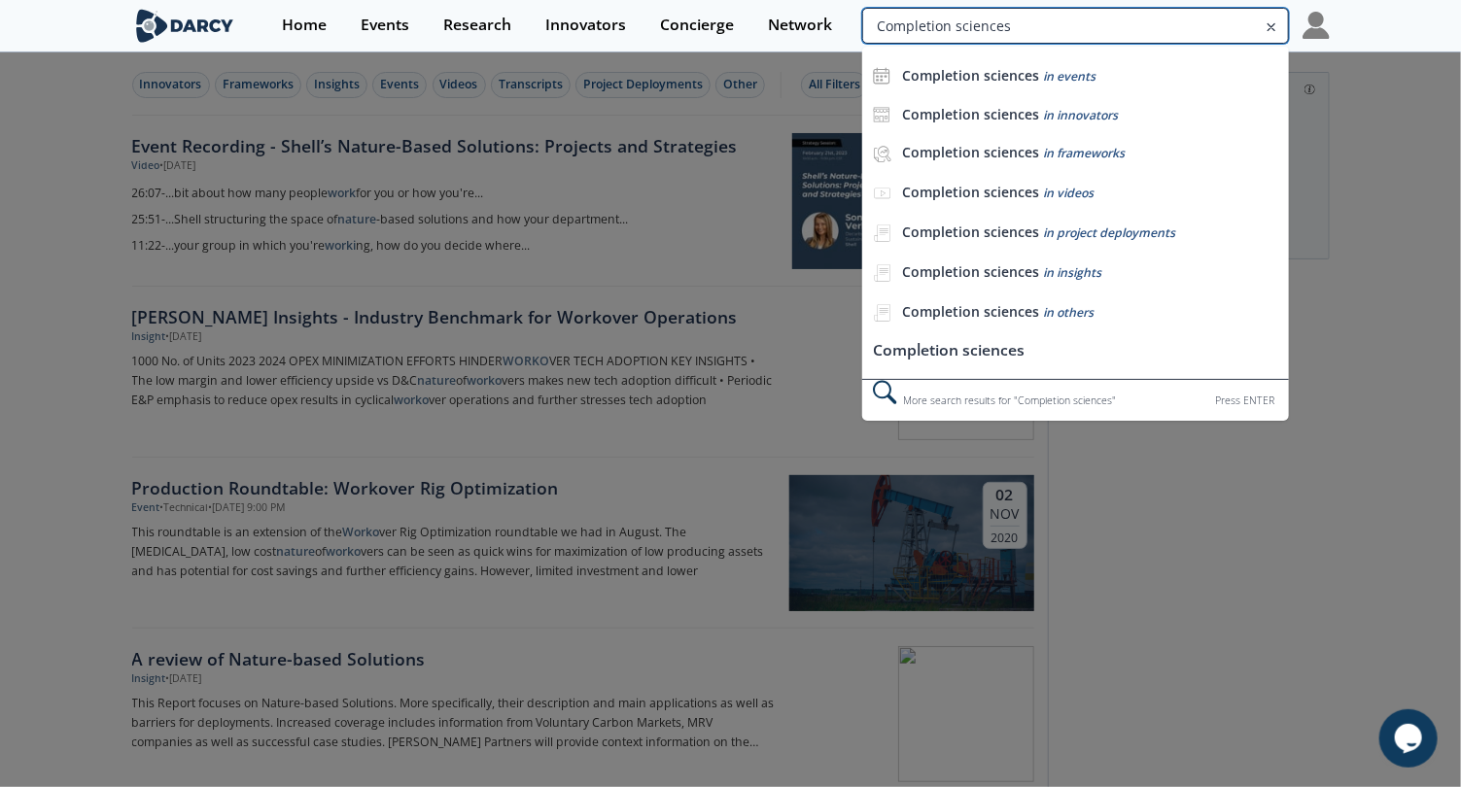
type input "Completion sciences"
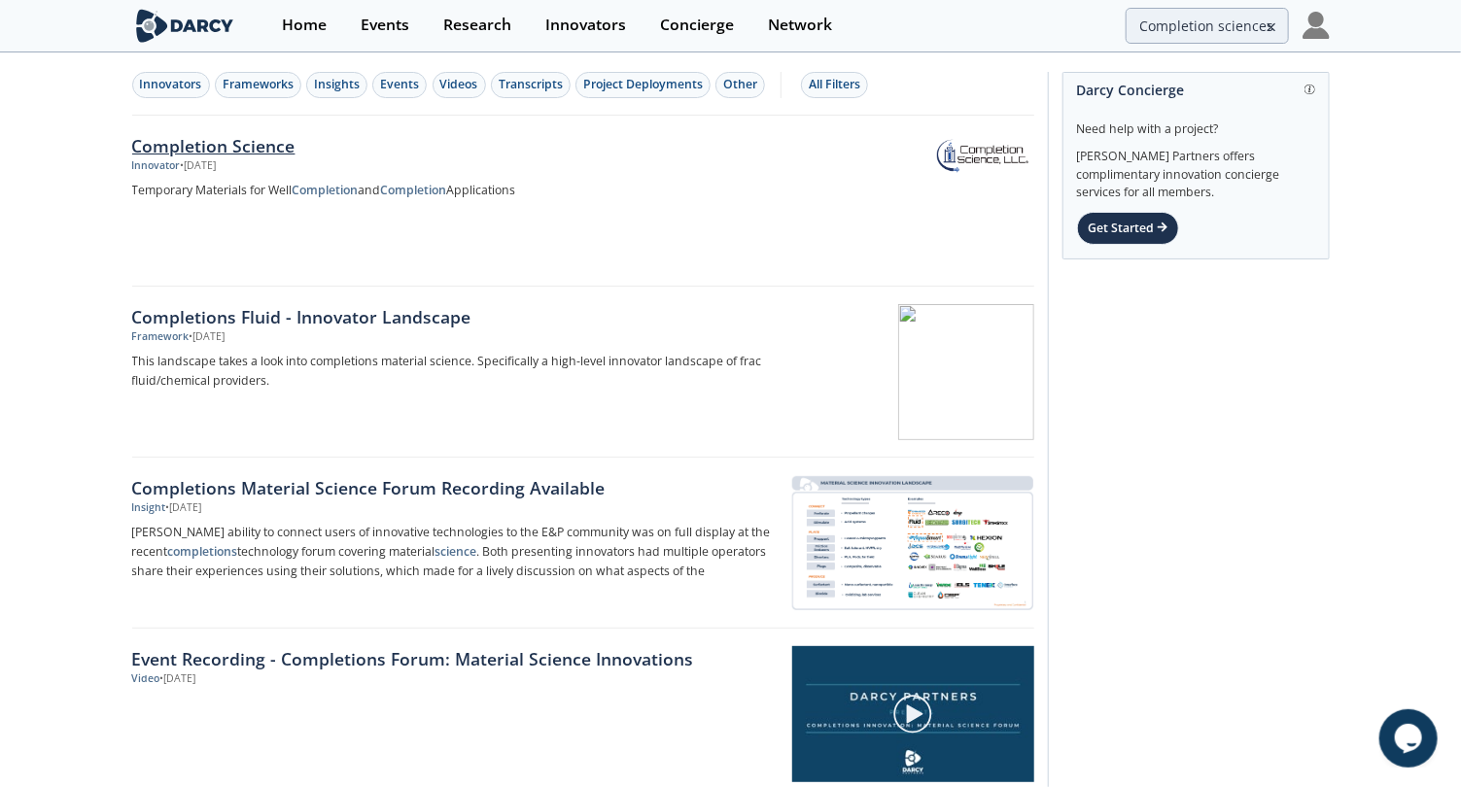
click at [269, 148] on div "Completion Science" at bounding box center [453, 145] width 643 height 25
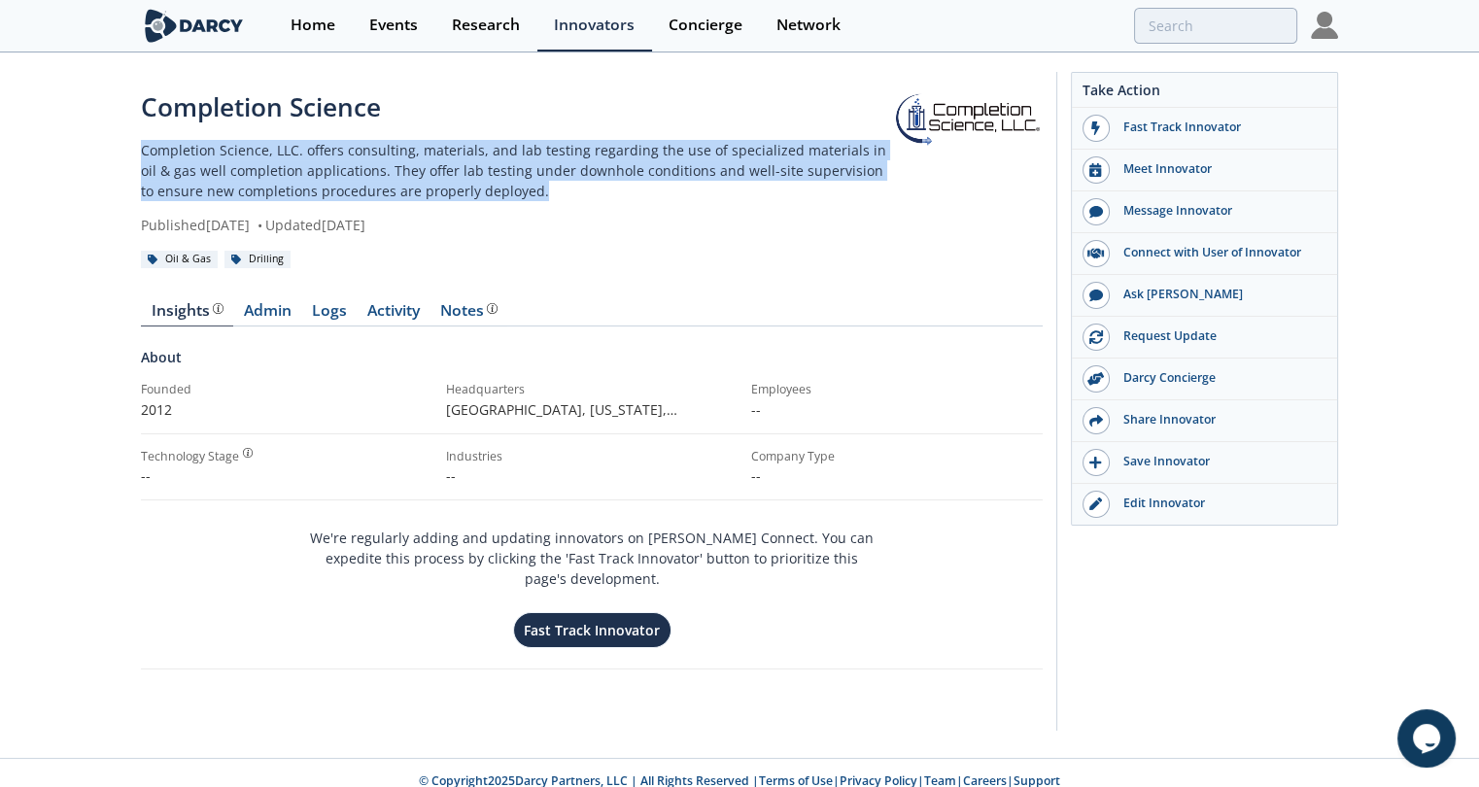
drag, startPoint x: 493, startPoint y: 185, endPoint x: 62, endPoint y: 152, distance: 431.9
click at [62, 152] on div "Completion Science Completion Science, LLC. offers consulting, materials, and l…" at bounding box center [739, 406] width 1479 height 704
copy p "Completion Science, LLC. offers consulting, materials, and lab testing regardin…"
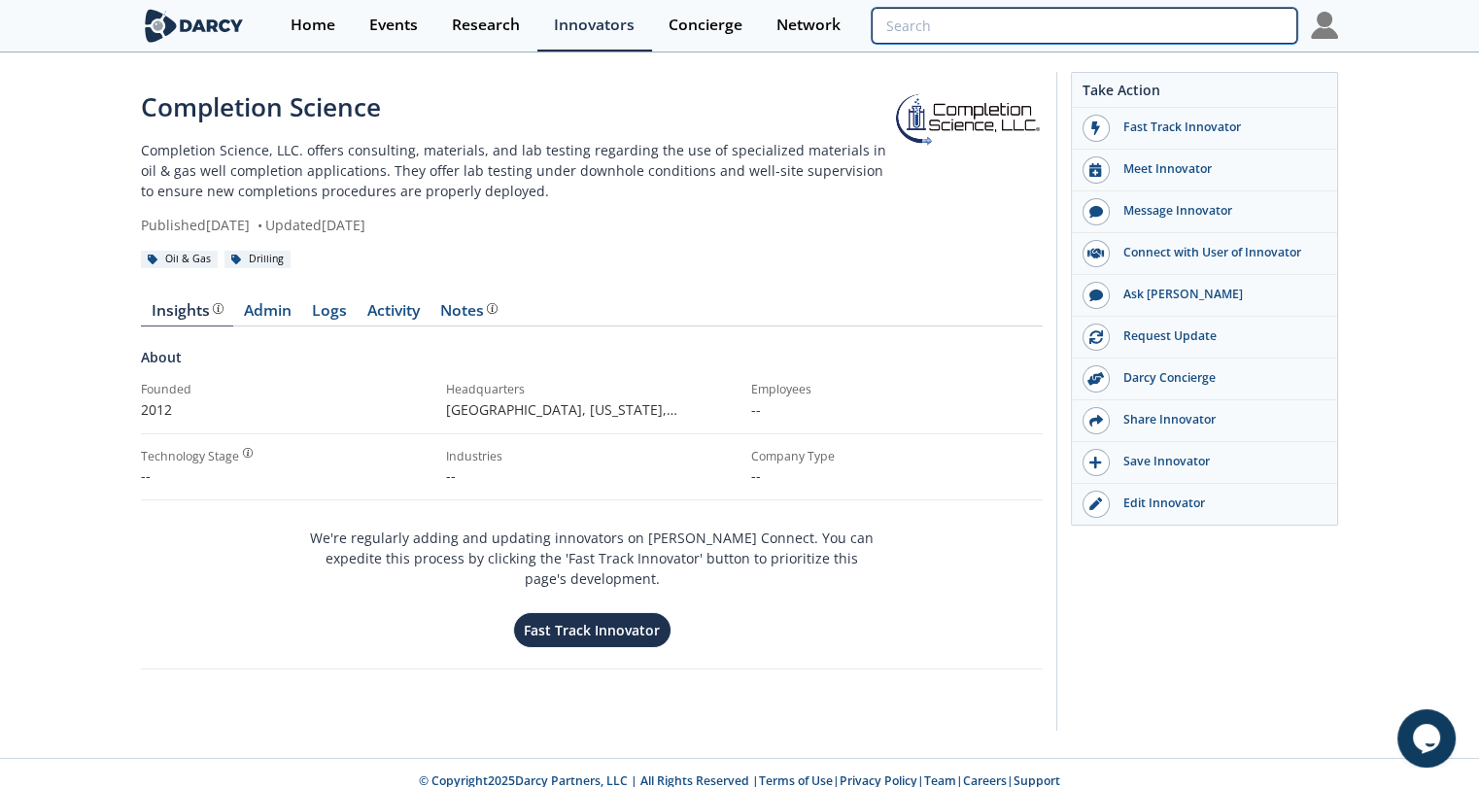
click at [1218, 15] on input "search" at bounding box center [1085, 26] width 426 height 36
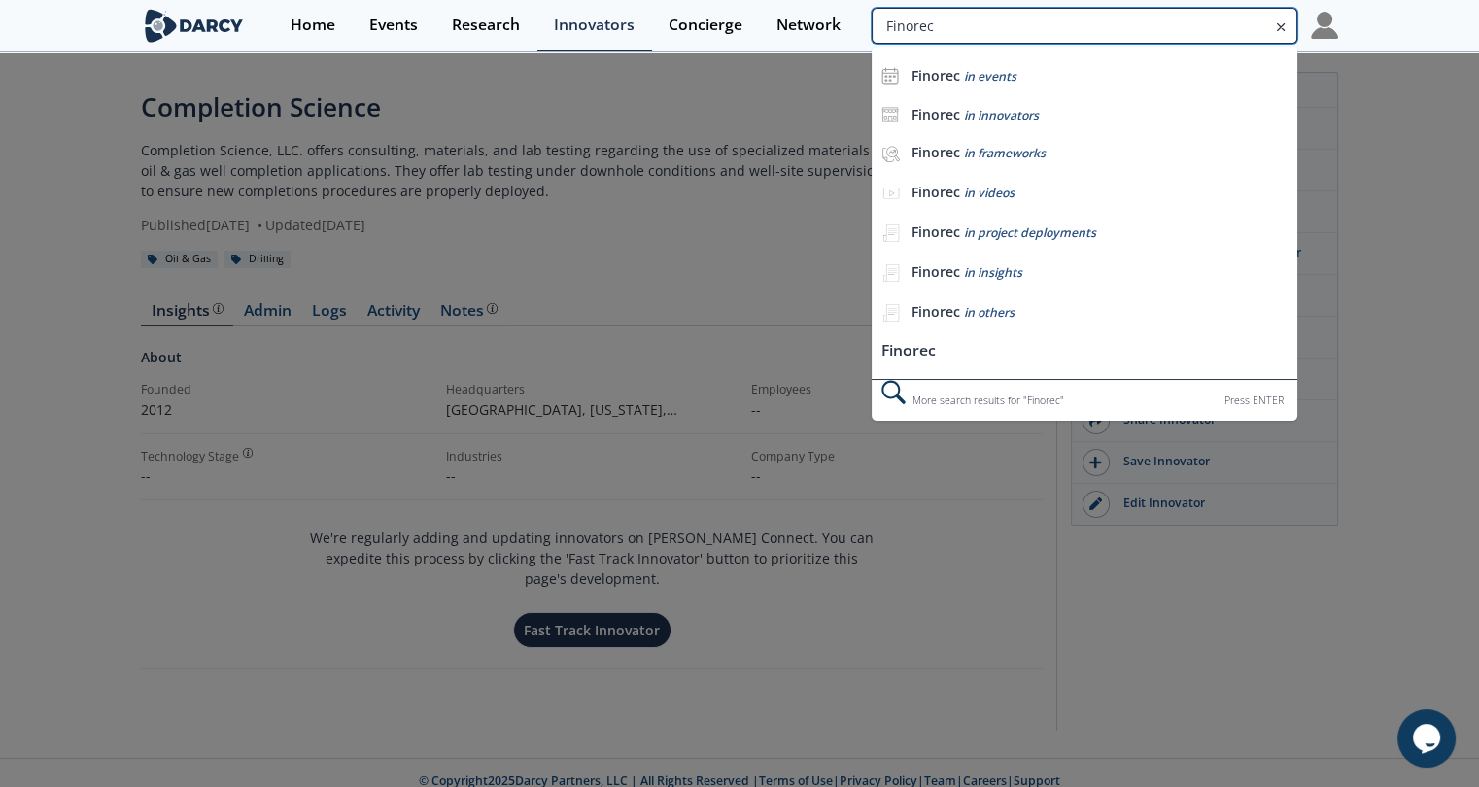
type input "Finorec"
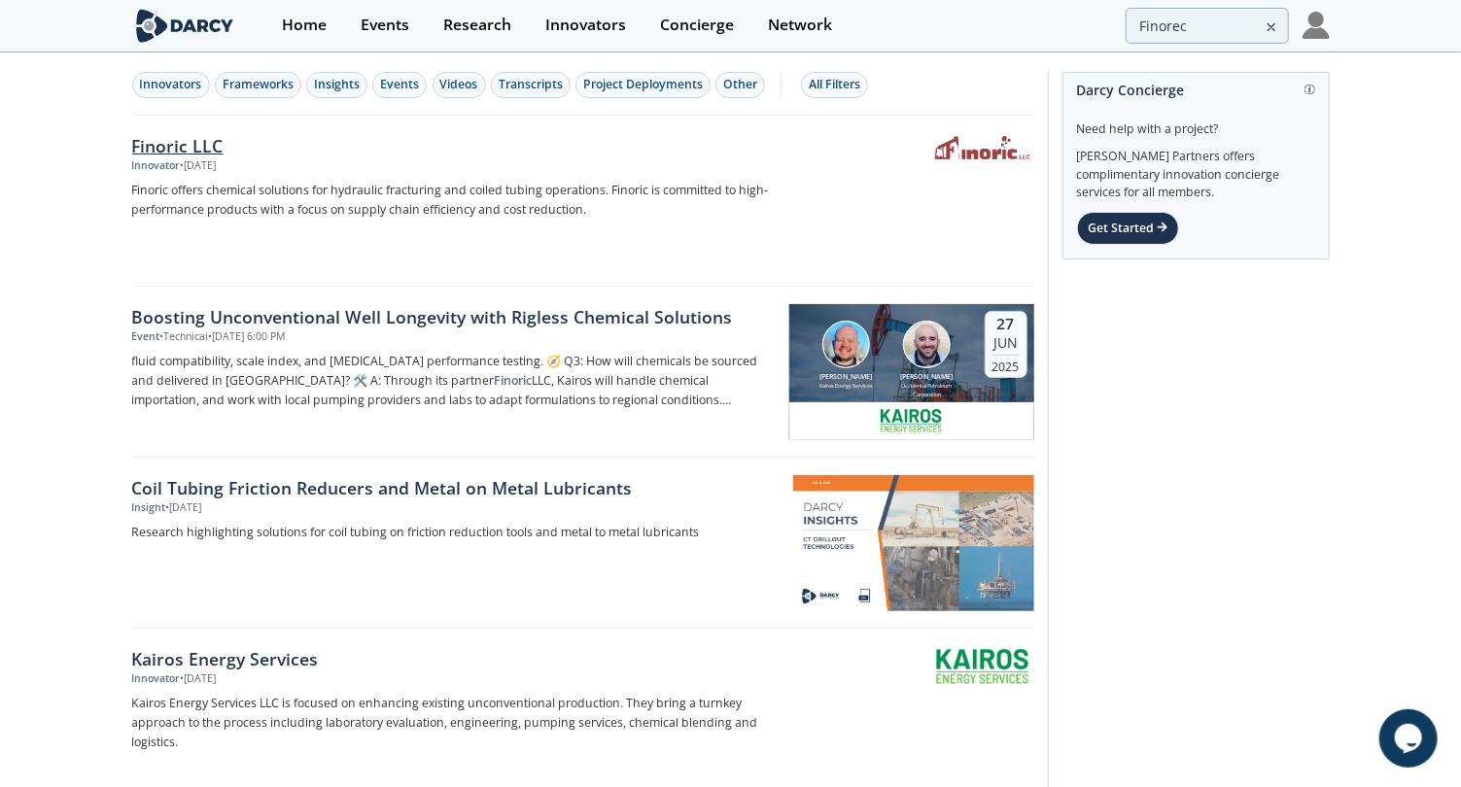
click at [204, 142] on div "Finoric LLC" at bounding box center [453, 145] width 643 height 25
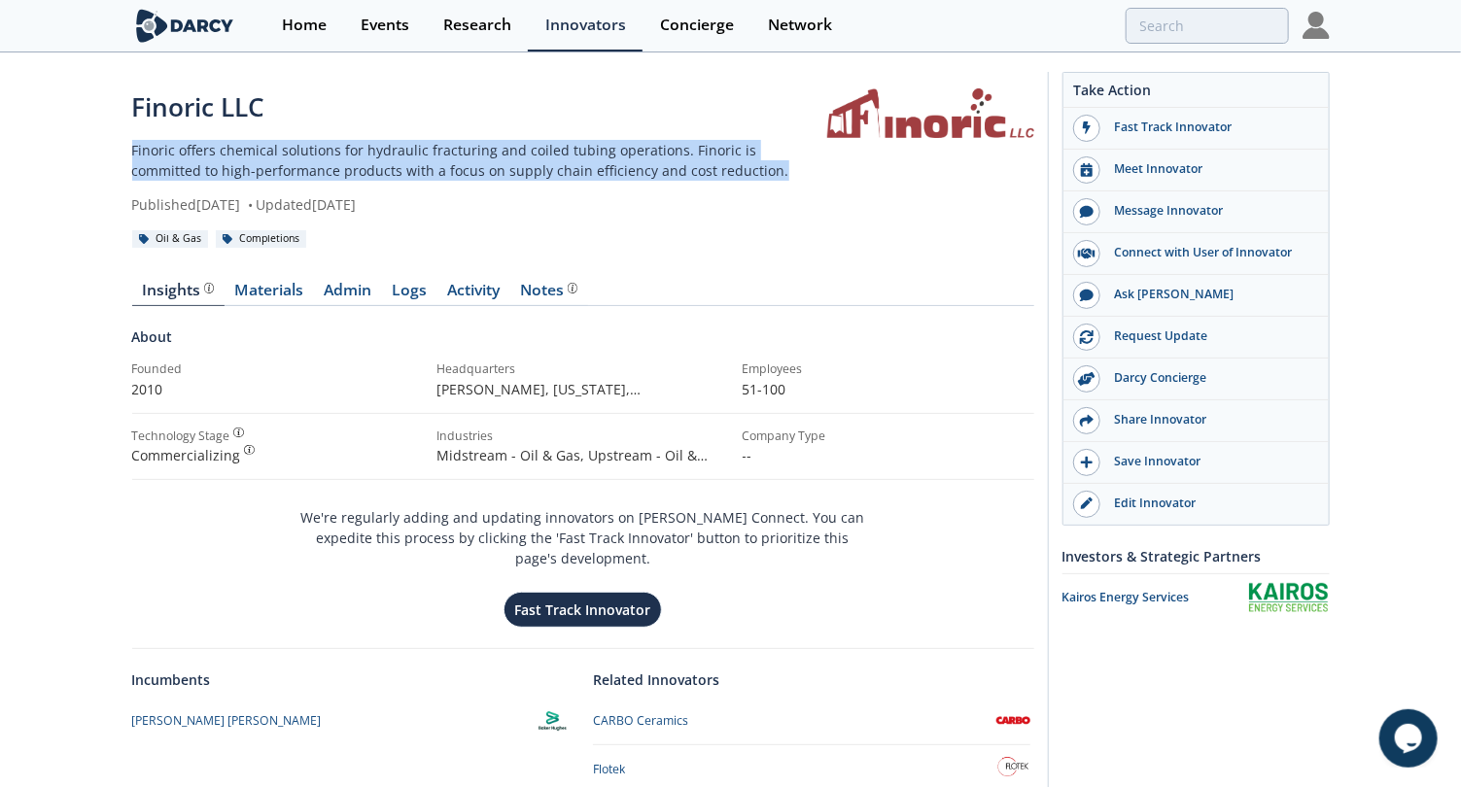
drag, startPoint x: 679, startPoint y: 165, endPoint x: 102, endPoint y: 144, distance: 577.8
click at [102, 144] on div "Finoric LLC Finoric offers chemical solutions for hydraulic fracturing and coil…" at bounding box center [730, 511] width 1461 height 915
copy p "Finoric offers chemical solutions for hydraulic fracturing and coiled tubing op…"
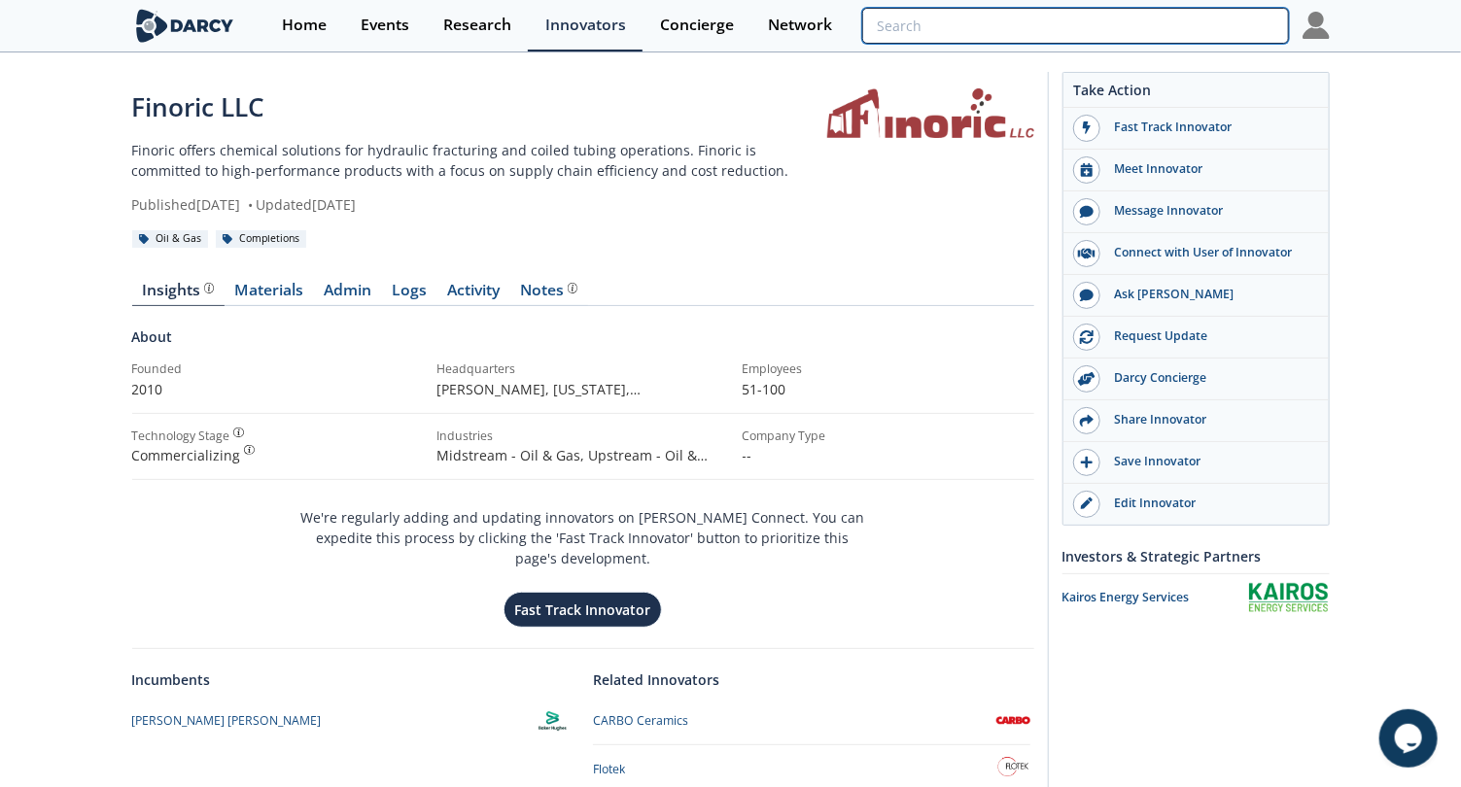
click at [1187, 17] on input "search" at bounding box center [1075, 26] width 426 height 36
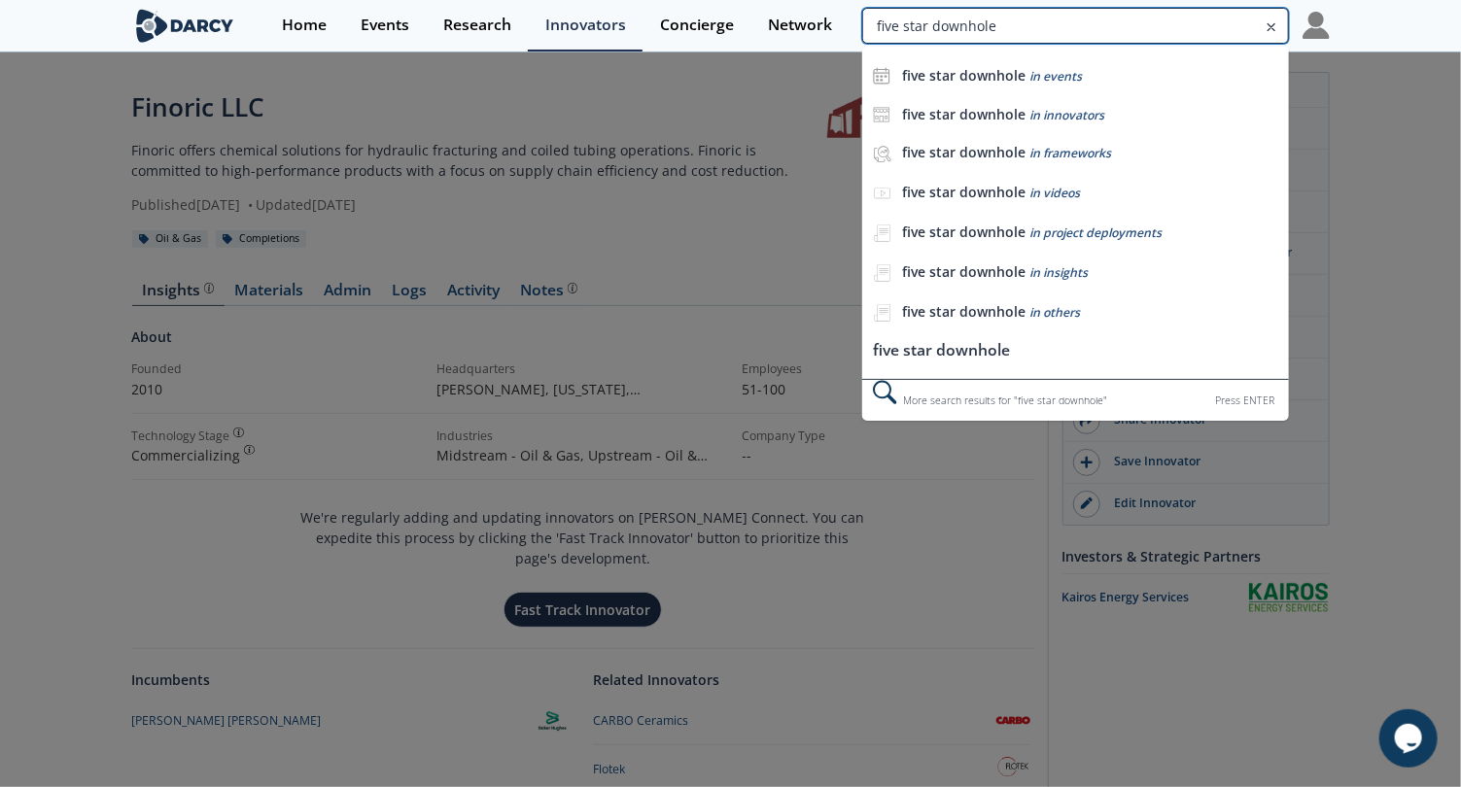
type input "five star downhole"
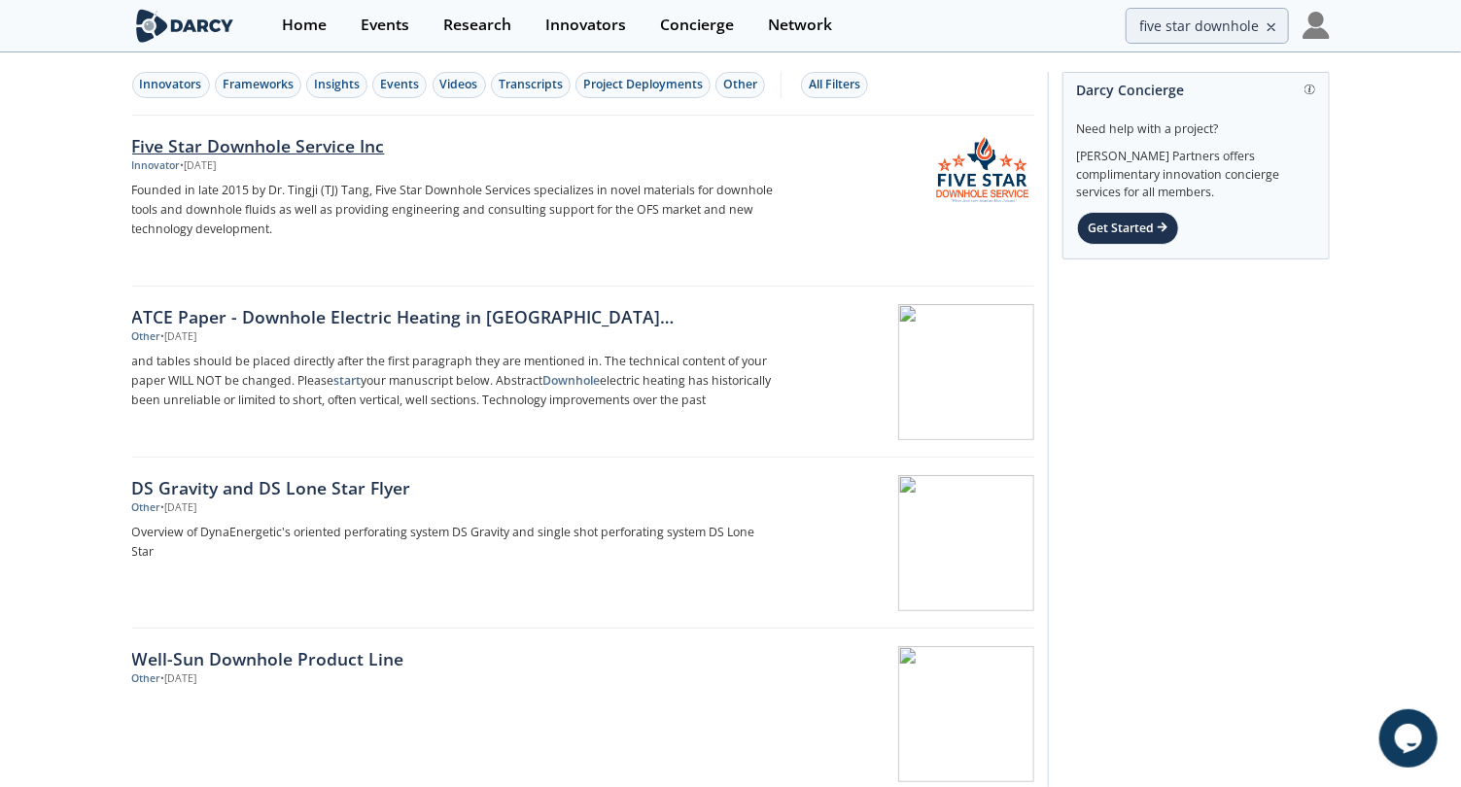
click at [333, 137] on div "Five Star Downhole Service Inc" at bounding box center [453, 145] width 643 height 25
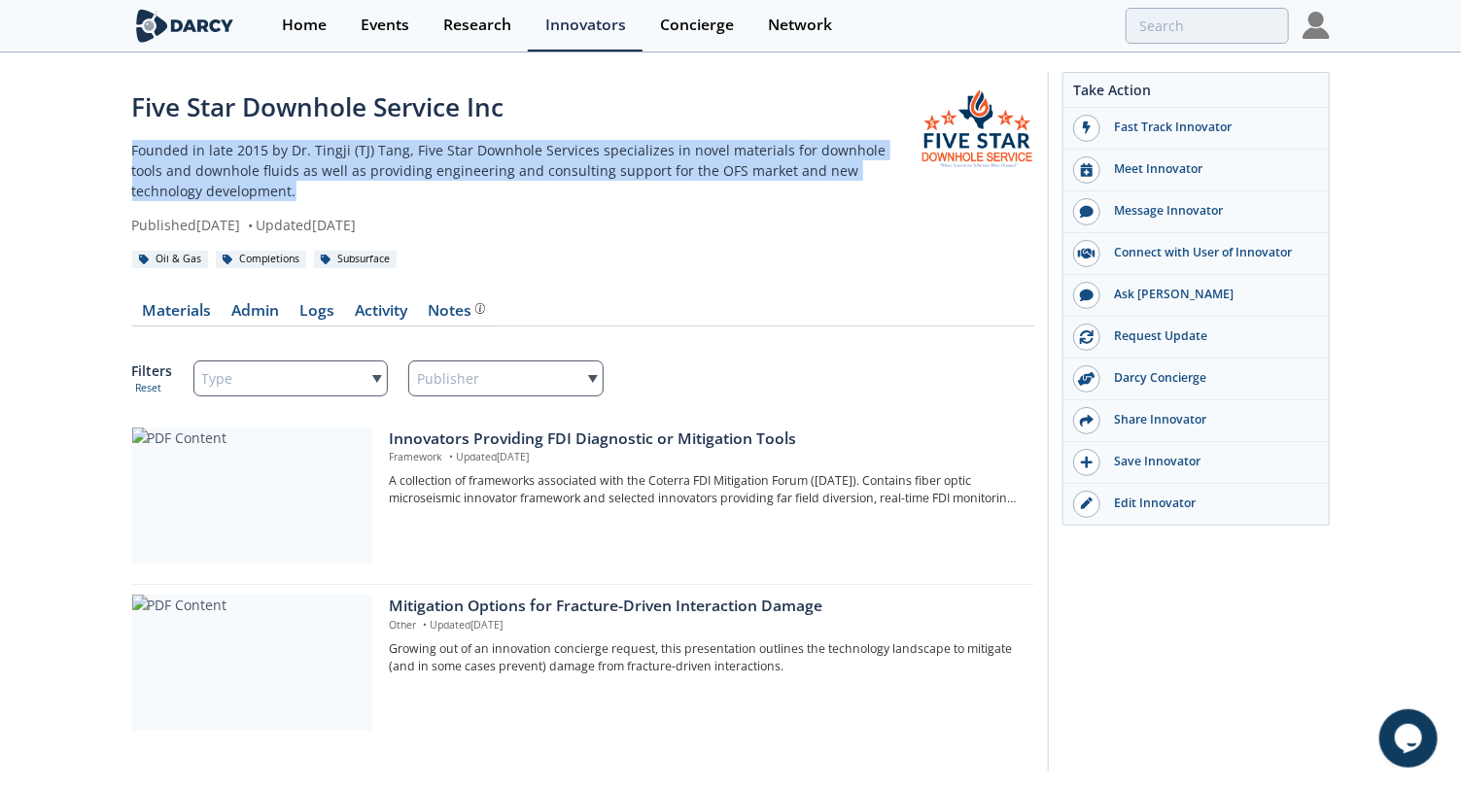
drag, startPoint x: 244, startPoint y: 191, endPoint x: 108, endPoint y: 148, distance: 142.6
click at [108, 148] on div "Five Star Downhole Service Inc Founded in late 2015 by Dr. Tingji (TJ) Tang, Fi…" at bounding box center [730, 426] width 1461 height 745
copy p "Founded in late 2015 by Dr. Tingji (TJ) Tang, Five Star Downhole Services speci…"
click at [507, 159] on p "Founded in late 2015 by Dr. Tingji (TJ) Tang, Five Star Downhole Services speci…" at bounding box center [526, 170] width 788 height 61
drag, startPoint x: 458, startPoint y: 189, endPoint x: 409, endPoint y: 150, distance: 62.2
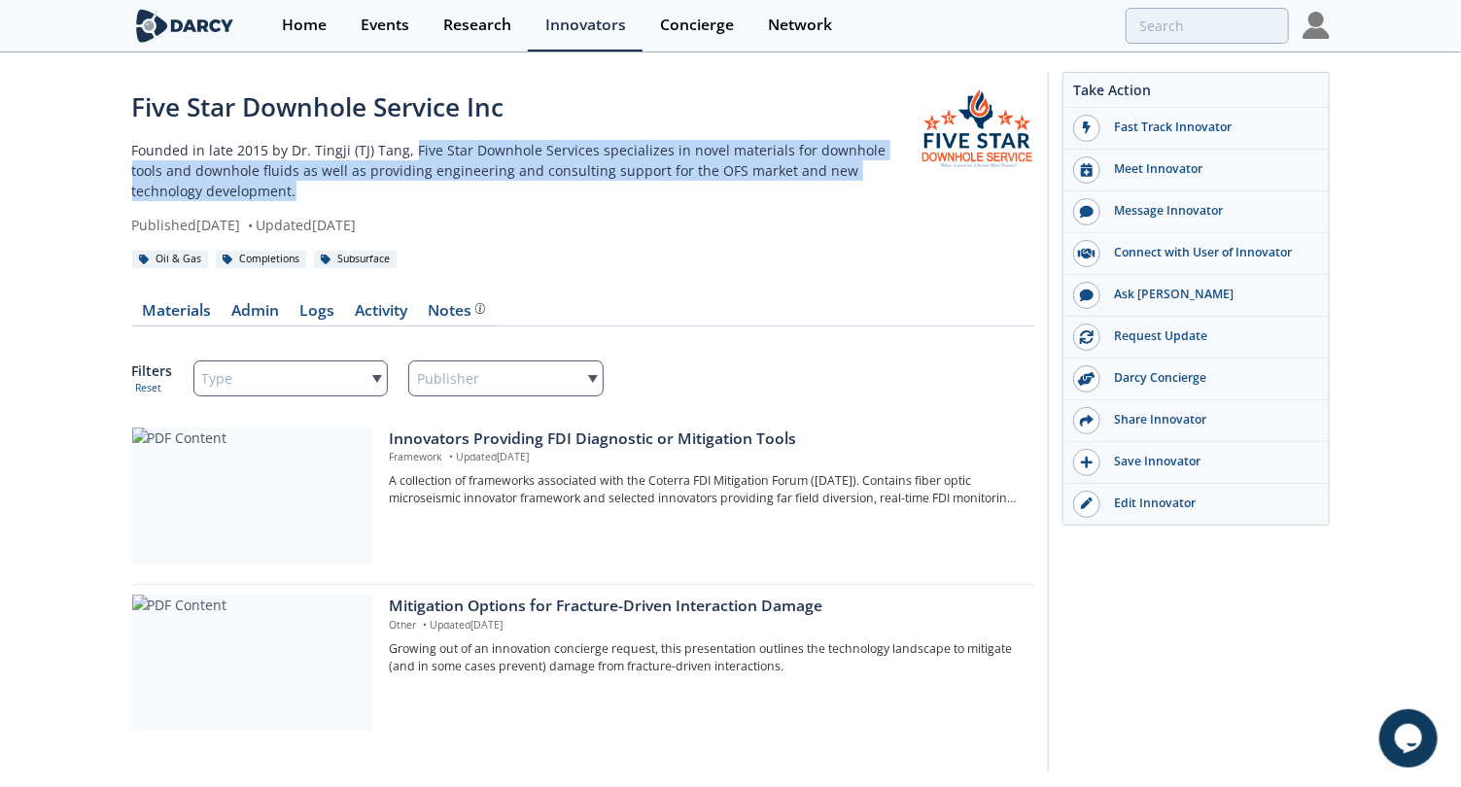
click at [409, 150] on p "Founded in late 2015 by Dr. Tingji (TJ) Tang, Five Star Downhole Services speci…" at bounding box center [526, 170] width 788 height 61
copy p "Five Star Downhole Services specializes in novel materials for downhole tools a…"
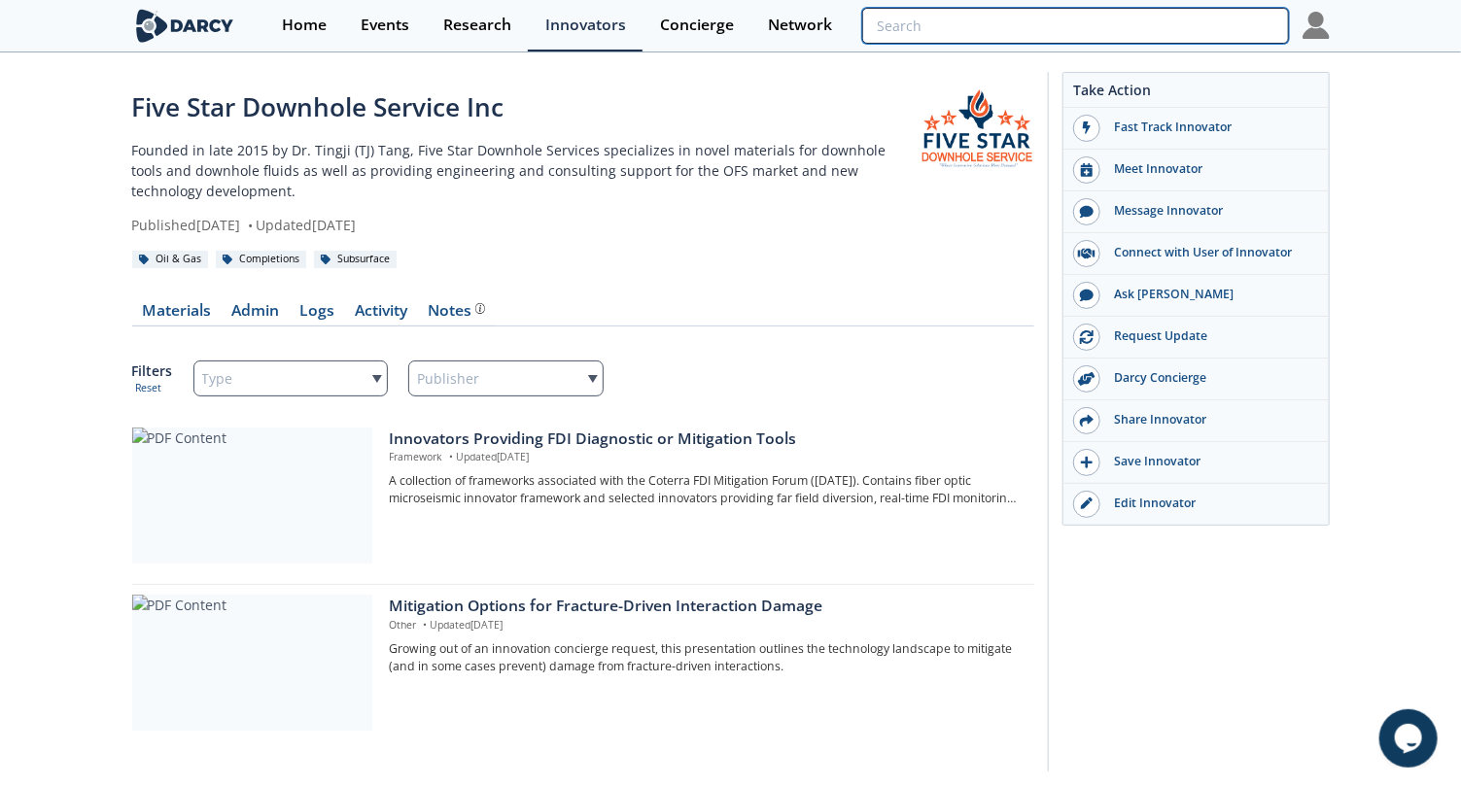
click at [1198, 17] on input "search" at bounding box center [1075, 26] width 426 height 36
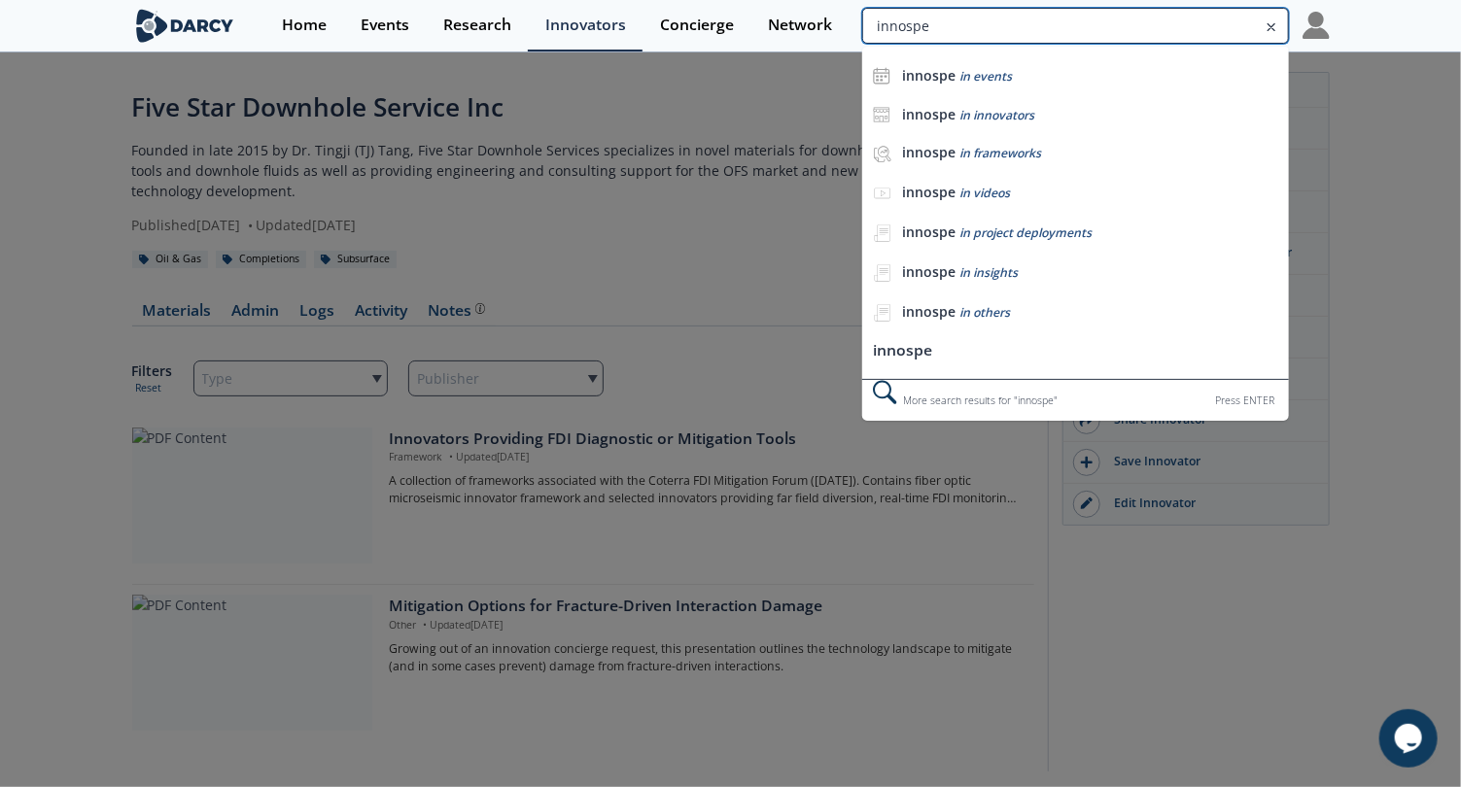
type input "innospe"
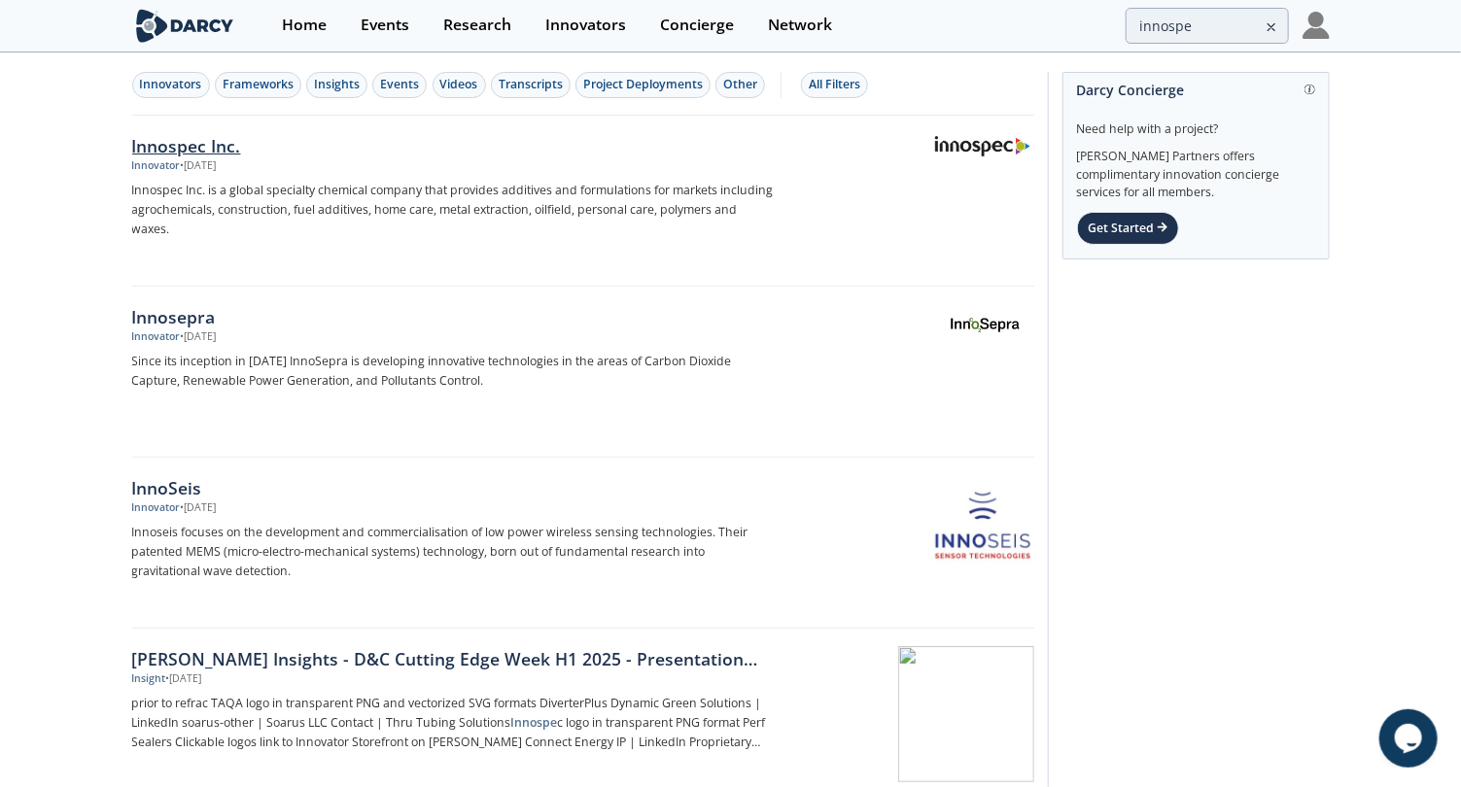
click at [191, 133] on div "Innospec Inc." at bounding box center [453, 145] width 643 height 25
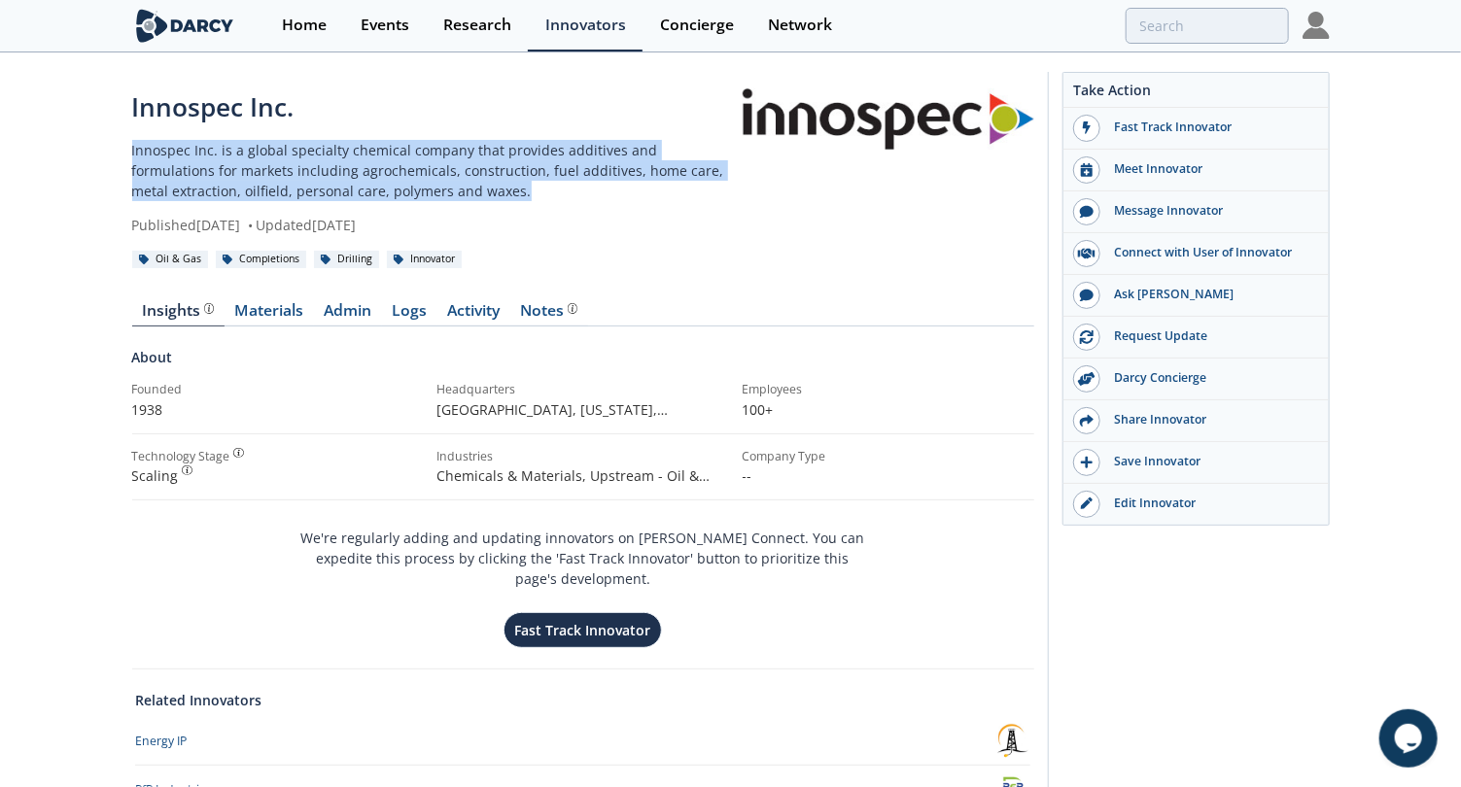
drag, startPoint x: 472, startPoint y: 191, endPoint x: 79, endPoint y: 147, distance: 396.1
click at [79, 147] on div "Innospec Inc. Innospec Inc. is a global specialty chemical company that provide…" at bounding box center [730, 473] width 1461 height 838
copy p "Innospec Inc. is a global specialty chemical company that provides additives an…"
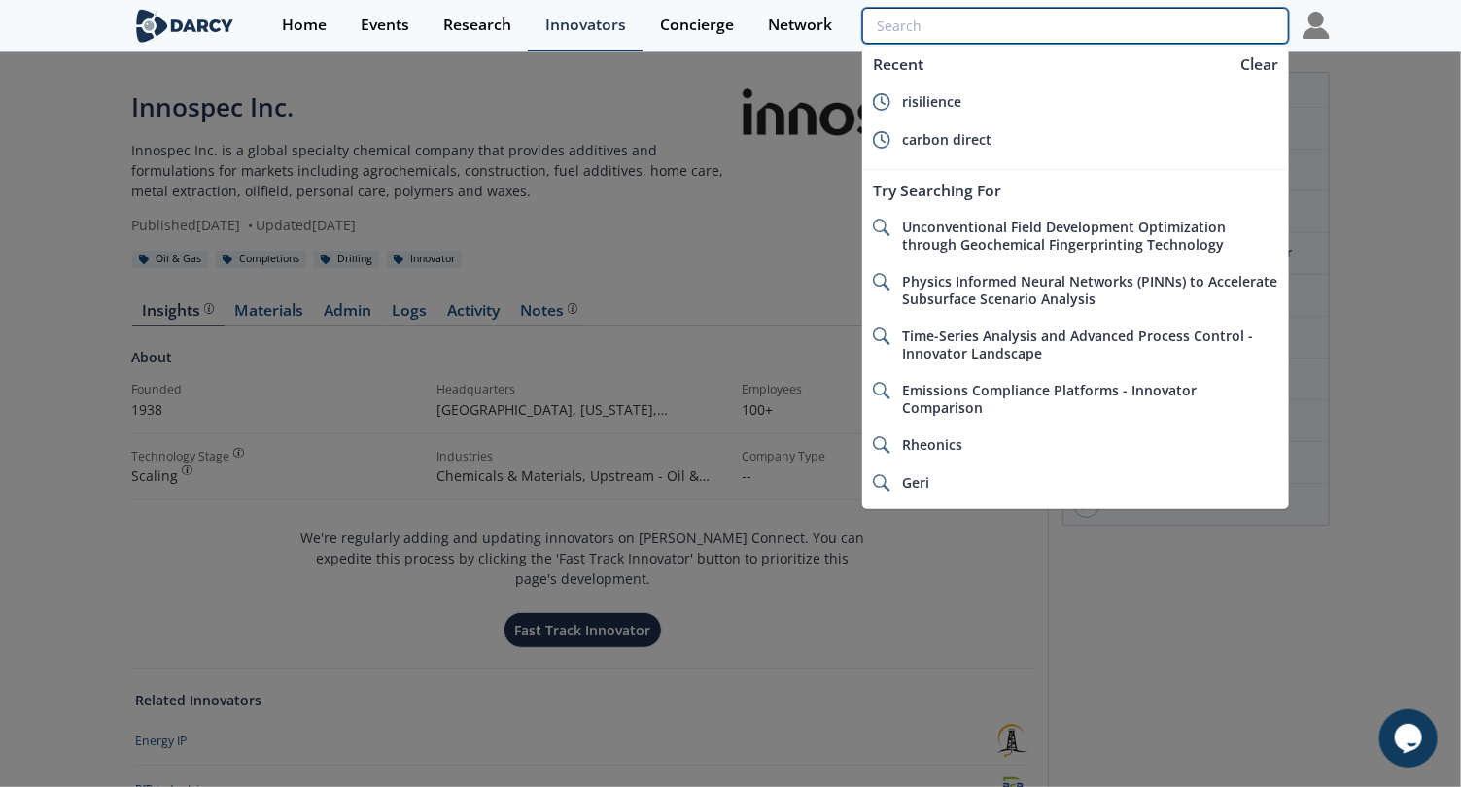
click at [1253, 31] on input "search" at bounding box center [1075, 26] width 426 height 36
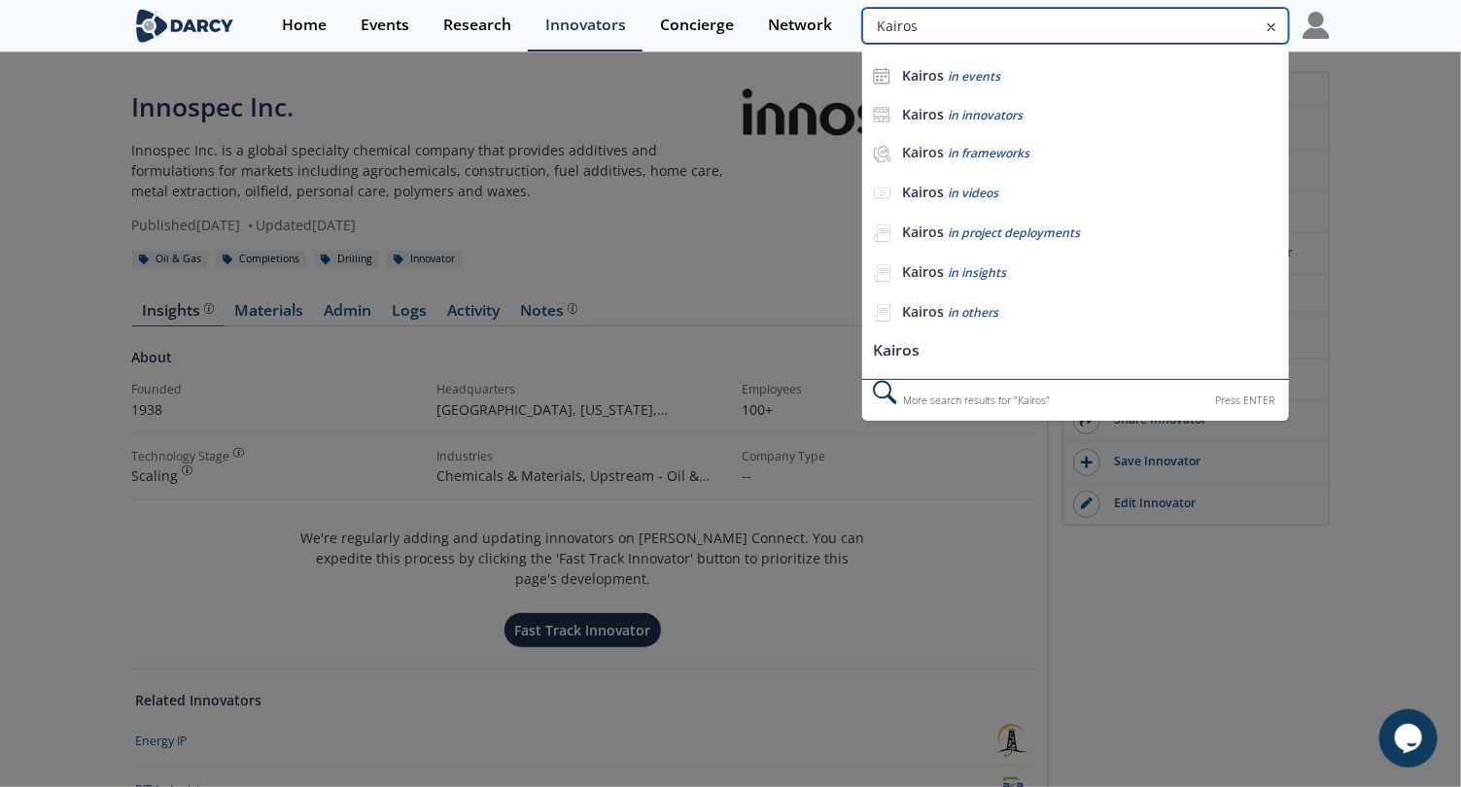
type input "Kairos"
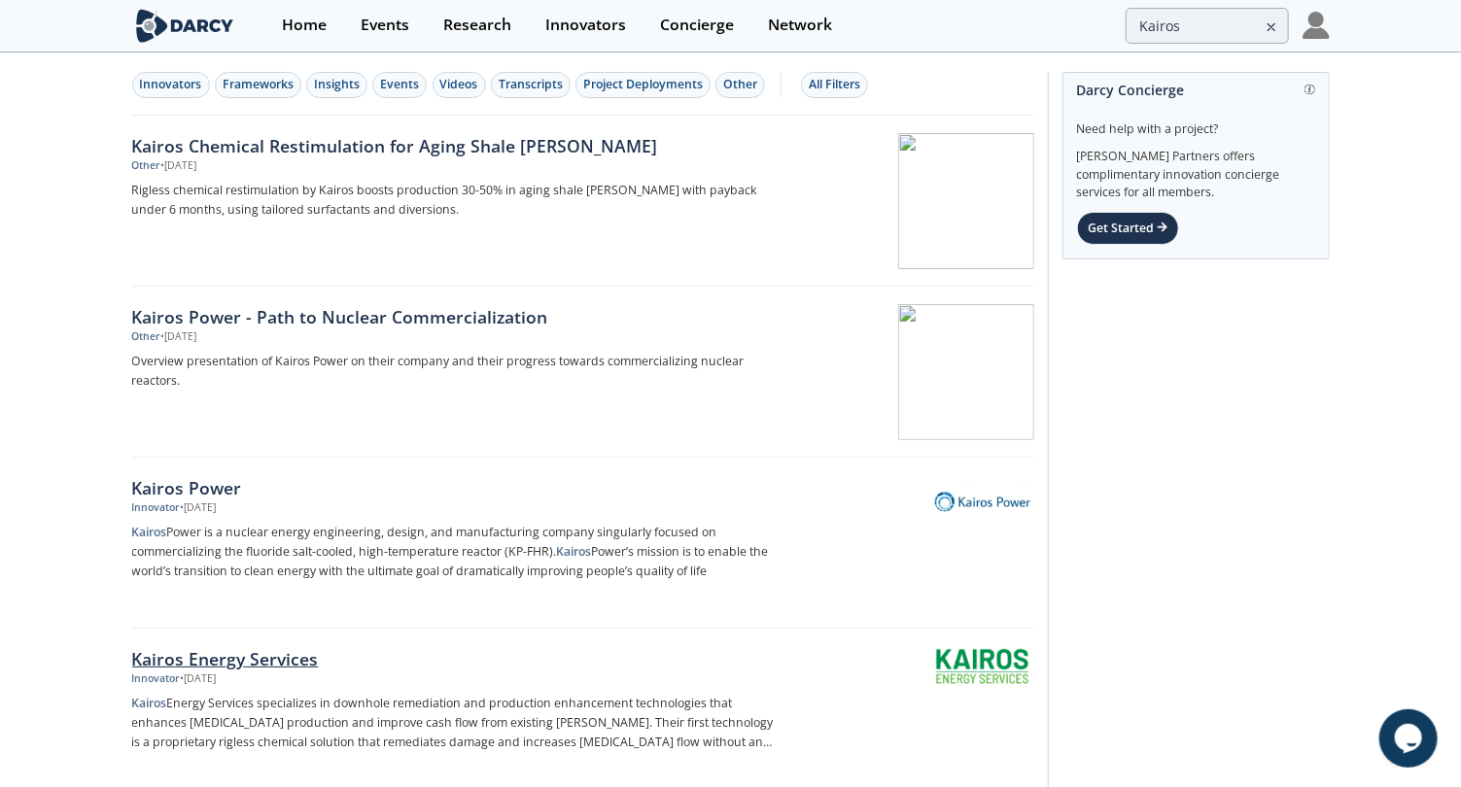
click at [273, 640] on link "Kairos Energy Services Innovator • [DATE] Kairos Energy Services specializes in…" at bounding box center [583, 714] width 902 height 171
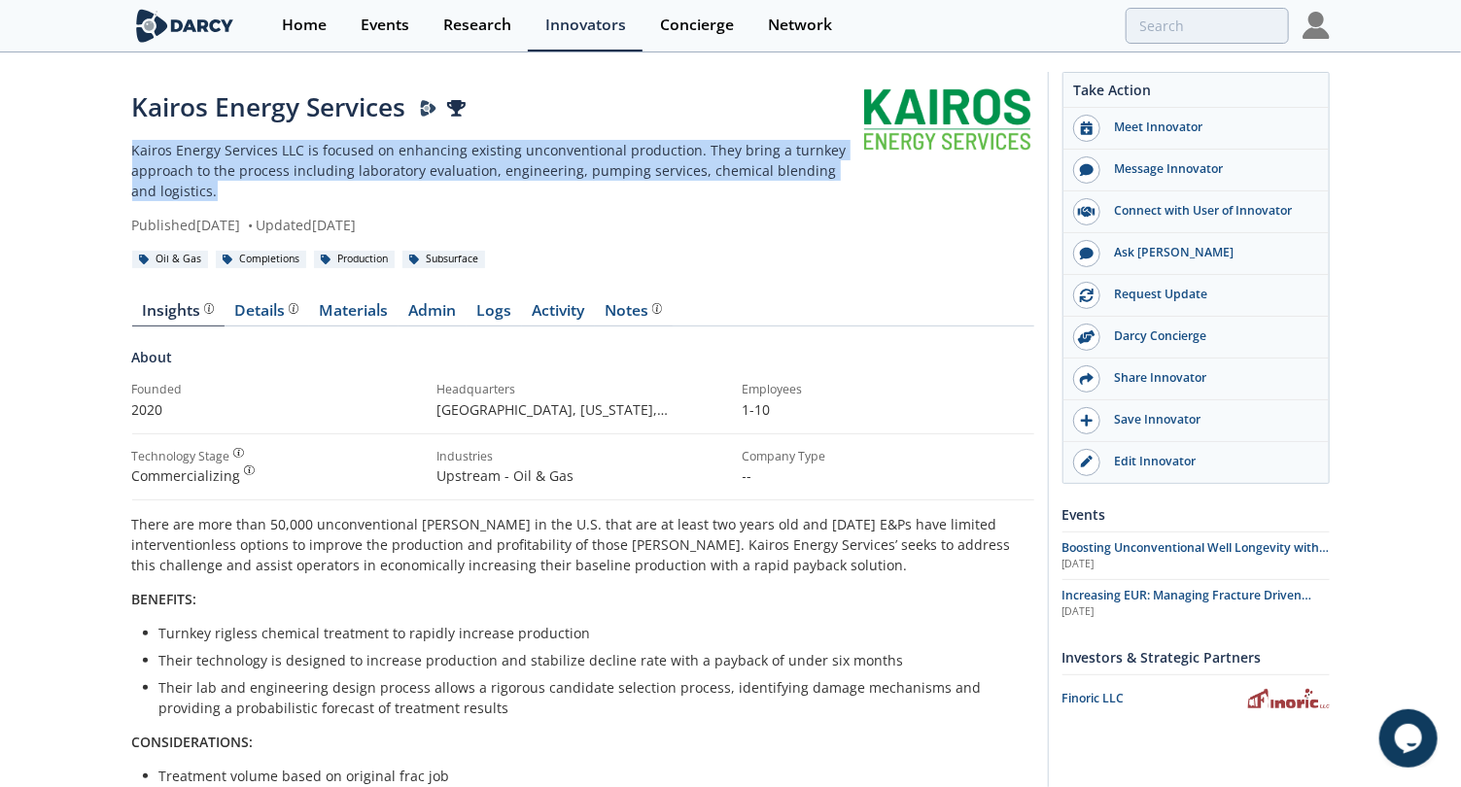
drag, startPoint x: 215, startPoint y: 193, endPoint x: 79, endPoint y: 155, distance: 141.5
click at [79, 155] on div "Kairos Energy Services Kairos Energy Services LLC is focused on enhancing exist…" at bounding box center [730, 726] width 1461 height 1345
copy p "Kairos Energy Services LLC is focused on enhancing existing unconventional prod…"
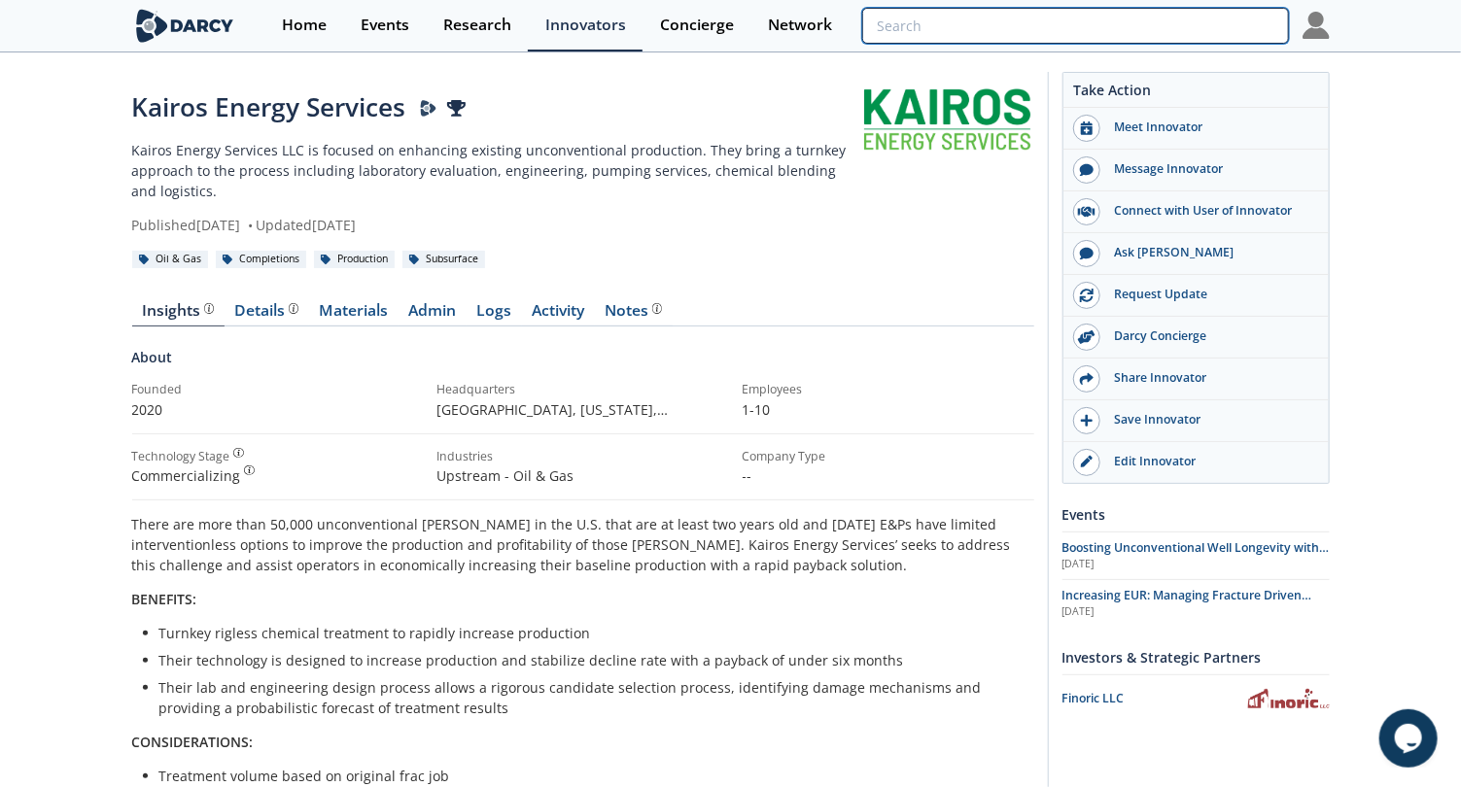
click at [1222, 26] on input "search" at bounding box center [1075, 26] width 426 height 36
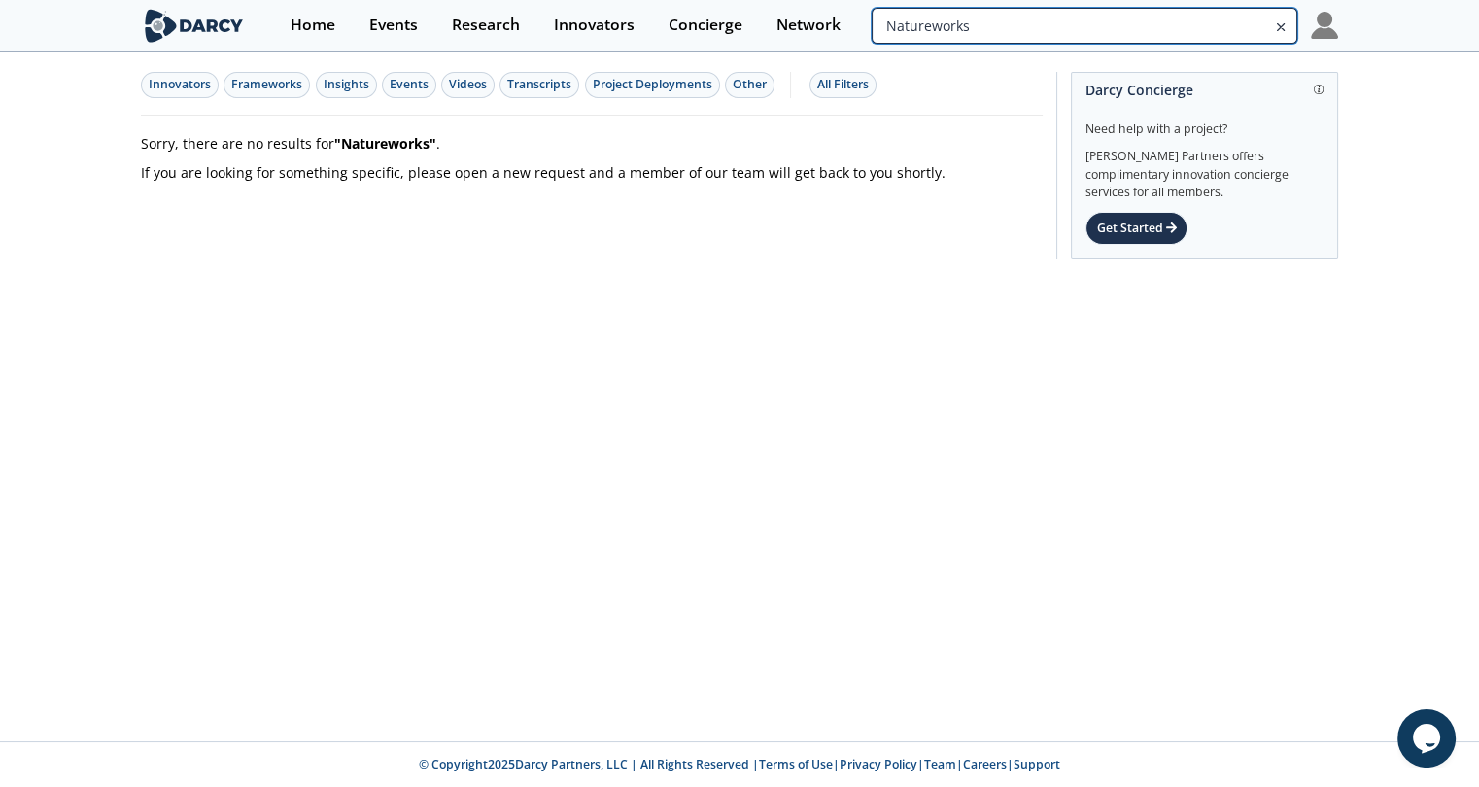
click at [1193, 24] on input "Natureworks" at bounding box center [1085, 26] width 426 height 36
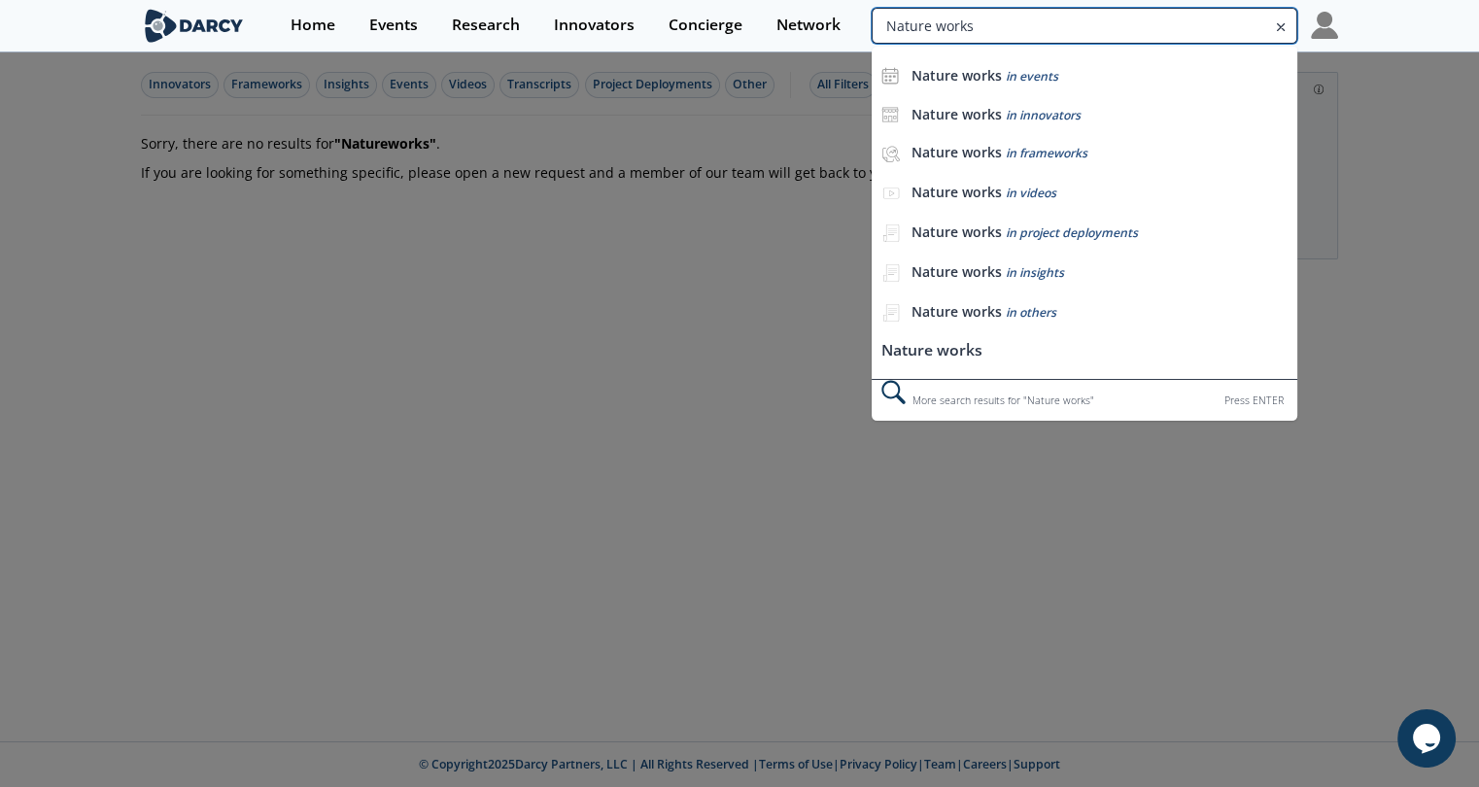
type input "Nature works"
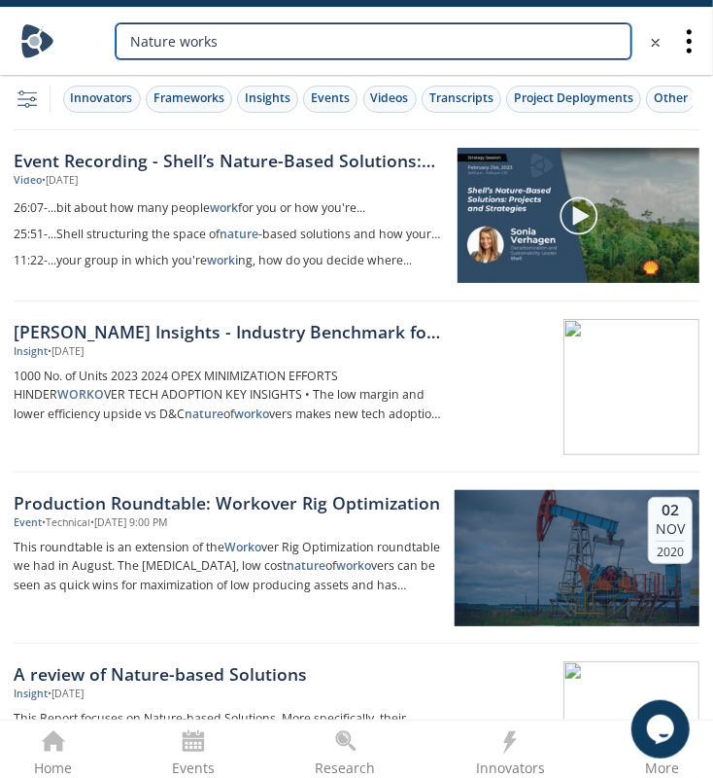
click at [369, 37] on input "Nature works" at bounding box center [374, 41] width 516 height 36
